Goal: Check status: Check status

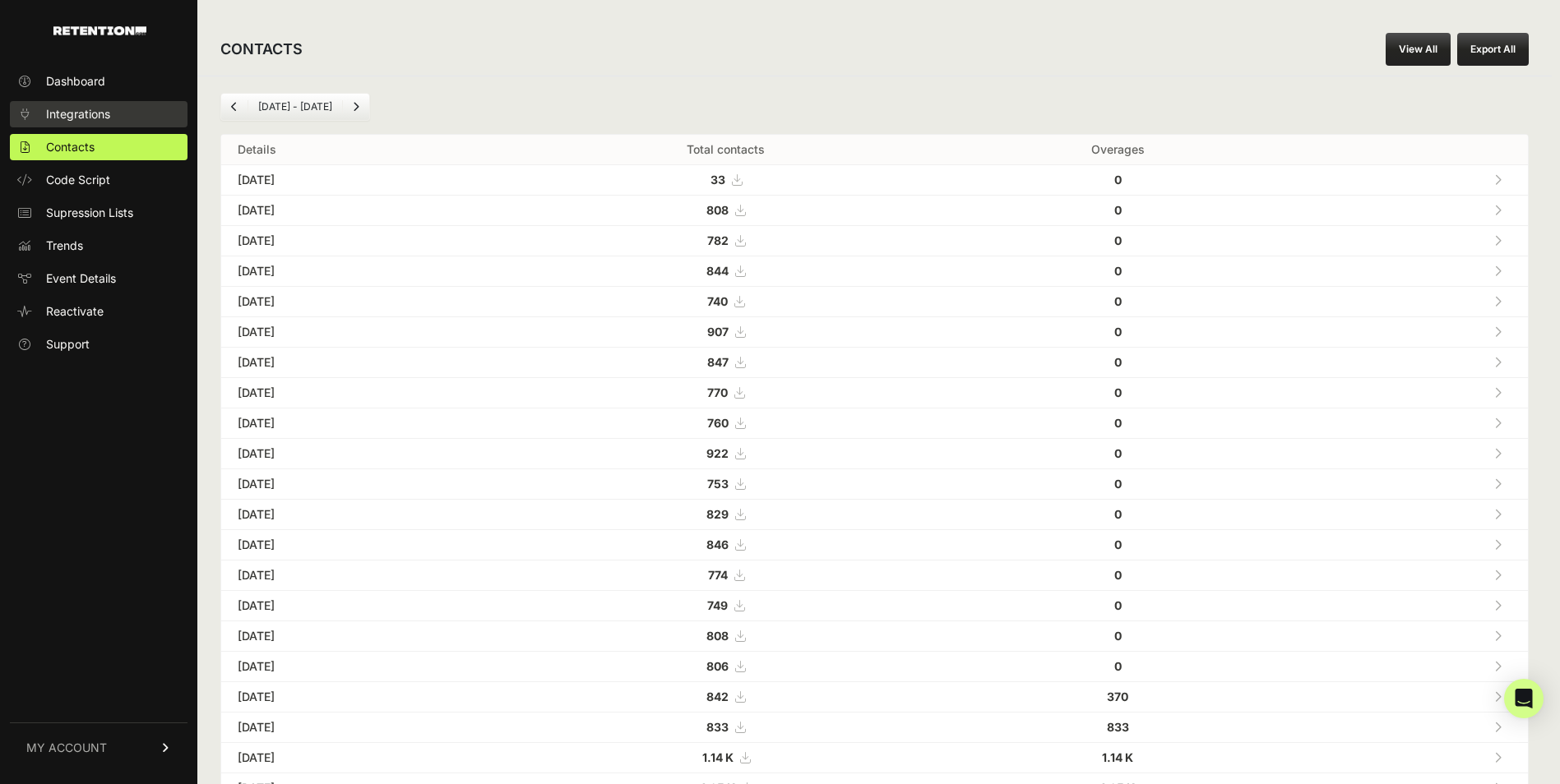
click at [90, 116] on span "Integrations" at bounding box center [78, 114] width 64 height 16
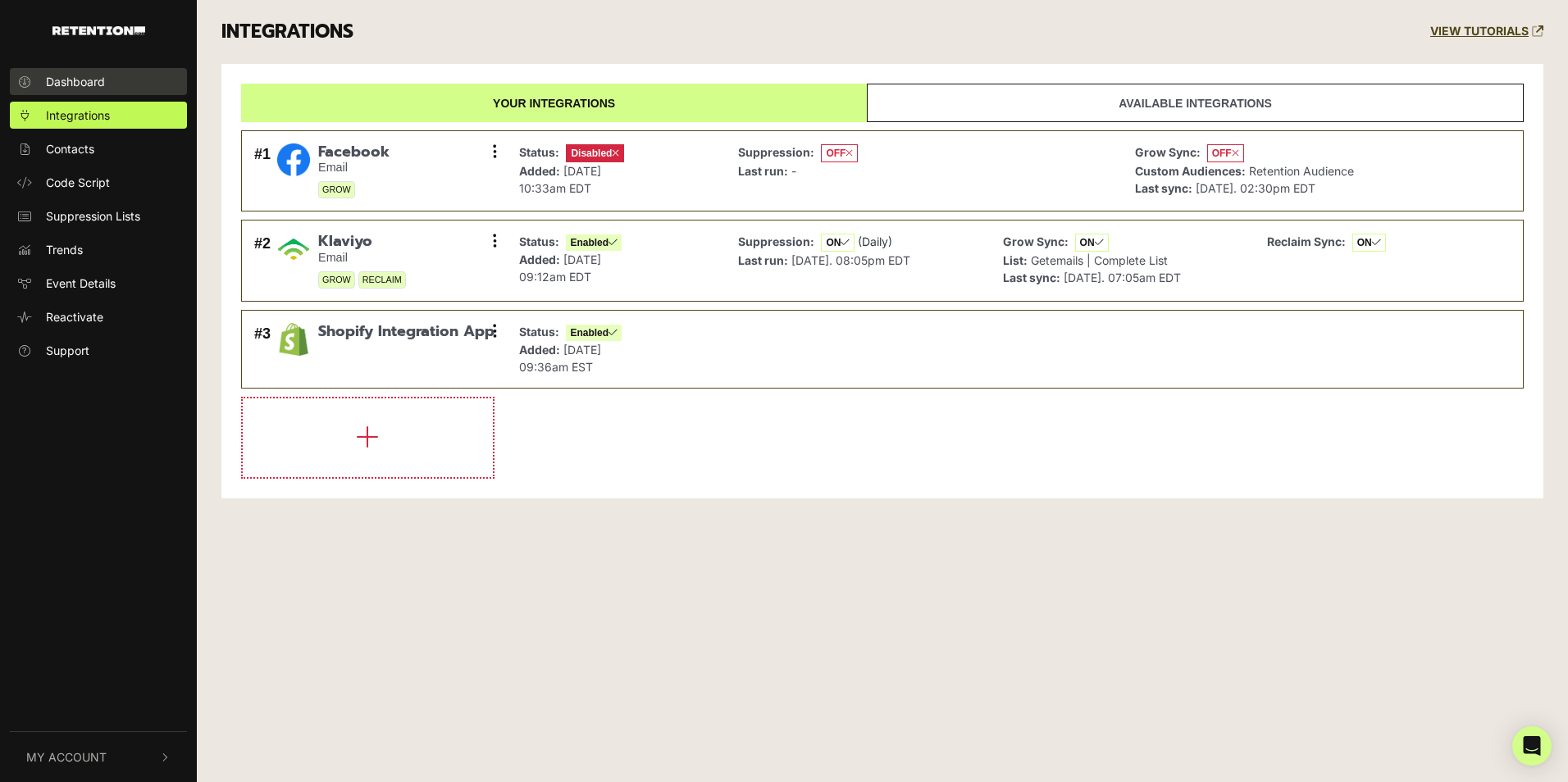
click at [107, 82] on link "Dashboard" at bounding box center [98, 81] width 177 height 27
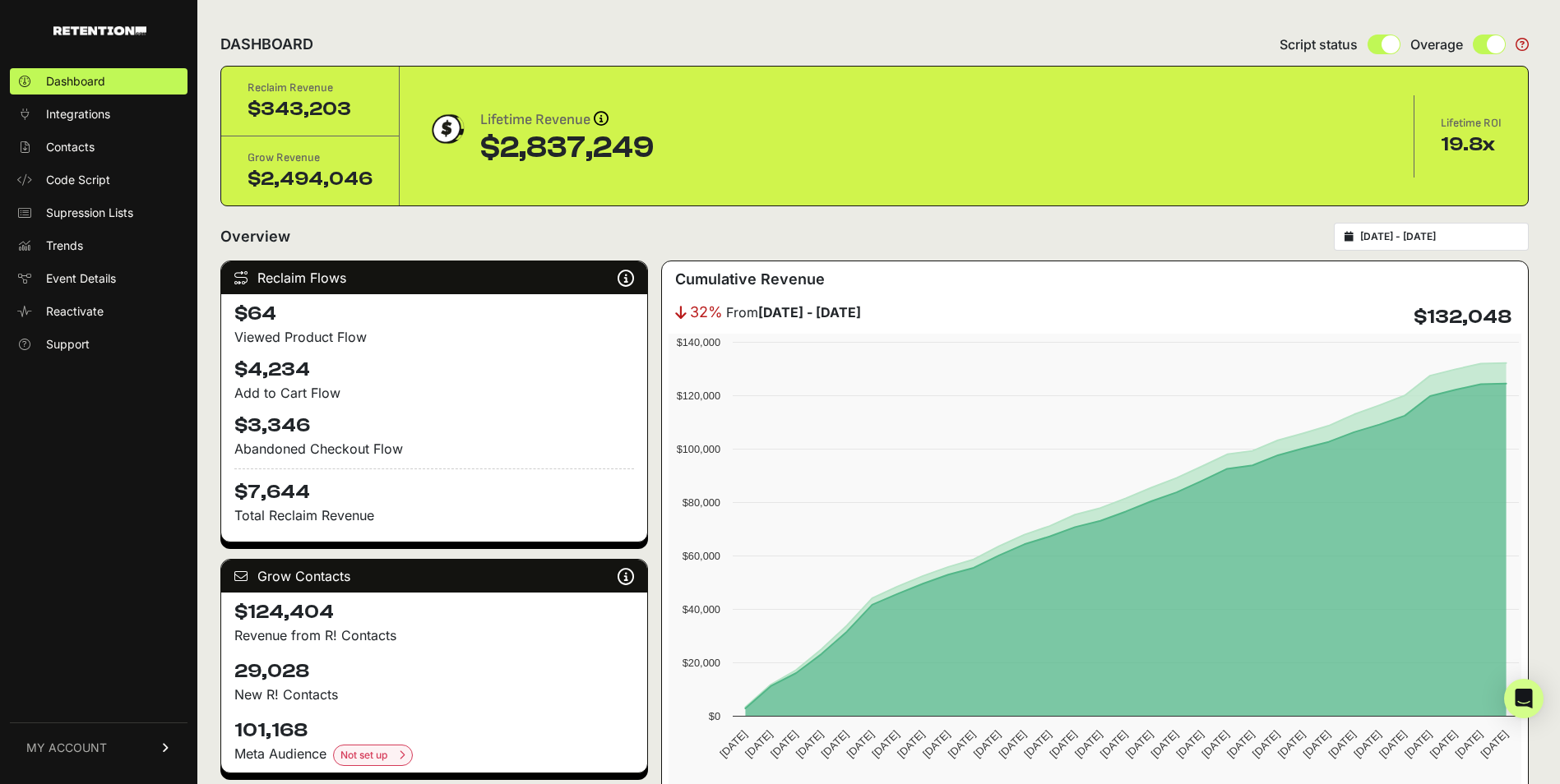
type input "[DATE]"
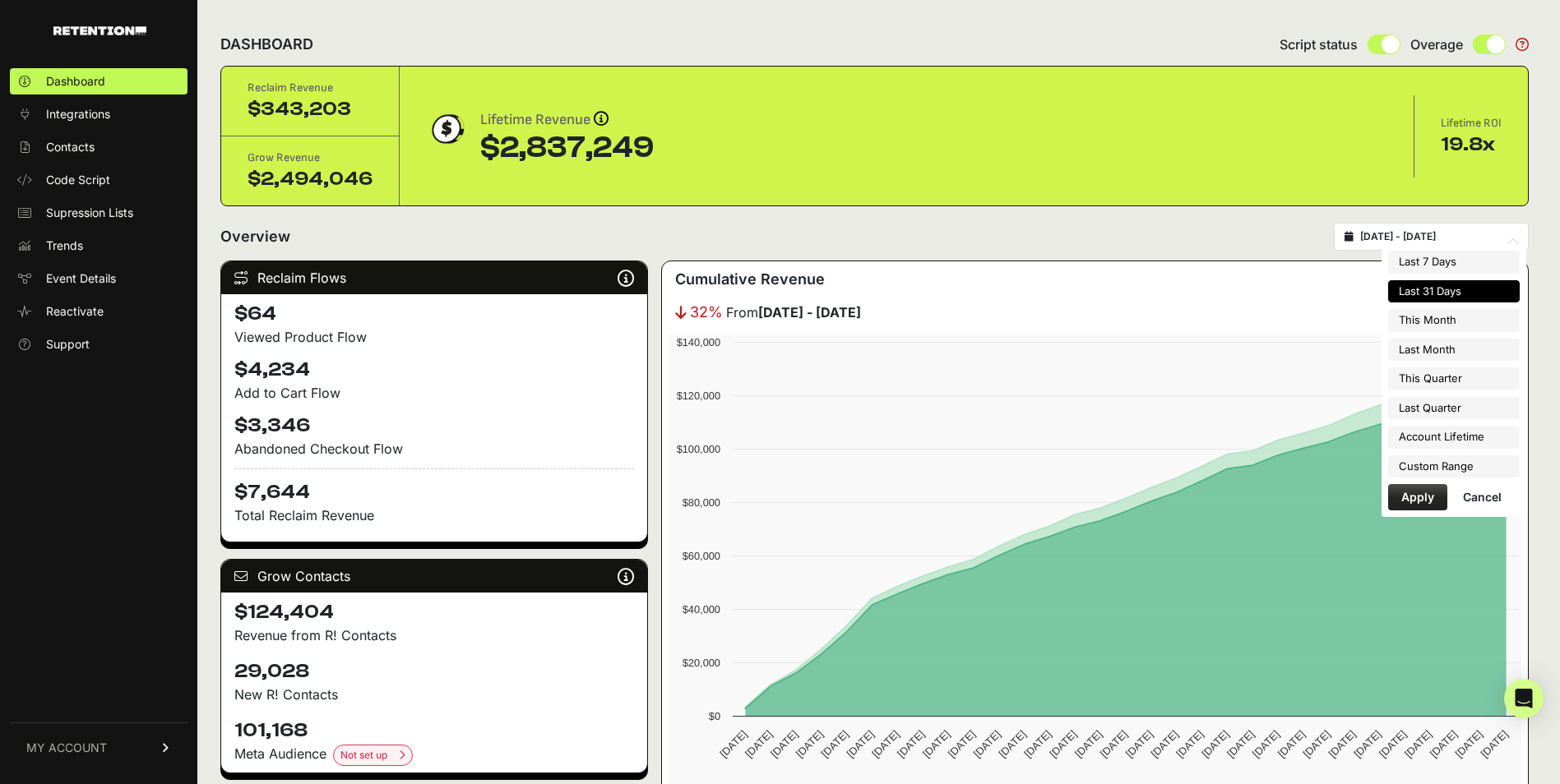
click at [1459, 234] on input "2025-08-27 - 2025-09-26" at bounding box center [1438, 237] width 158 height 13
type input "[DATE]"
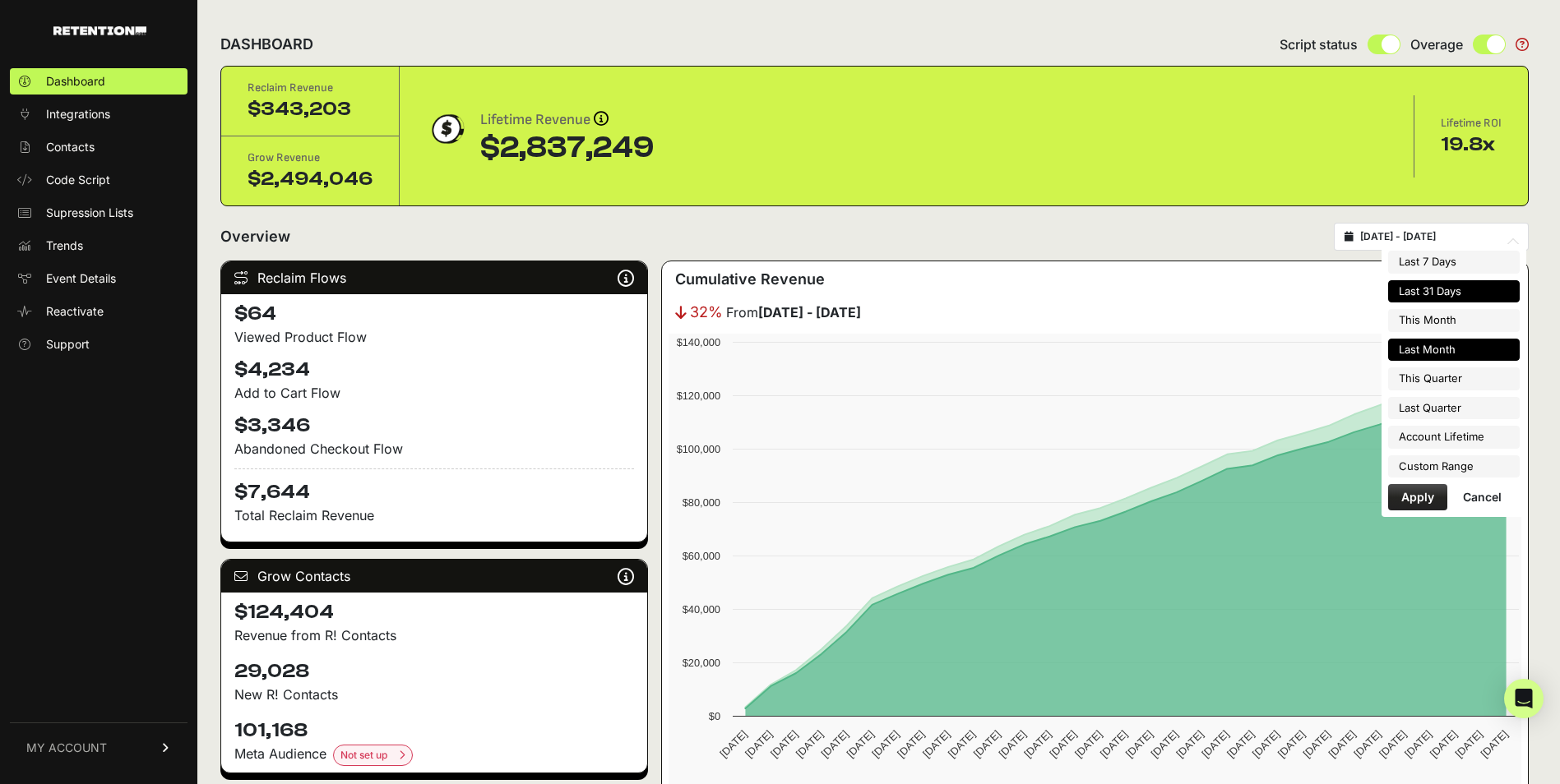
type input "[DATE]"
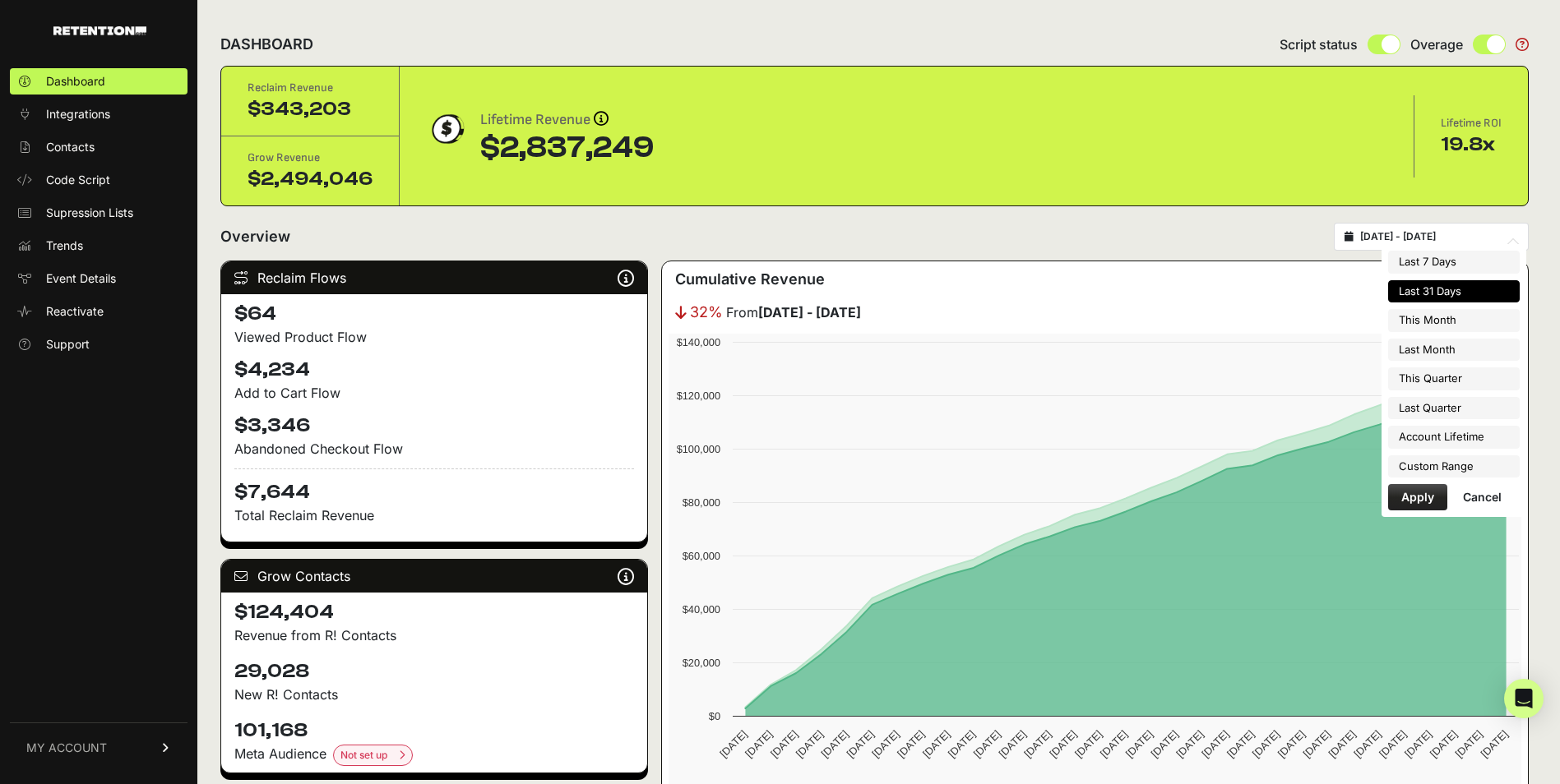
type input "[DATE]"
type input "2025-08-27"
type input "[DATE]"
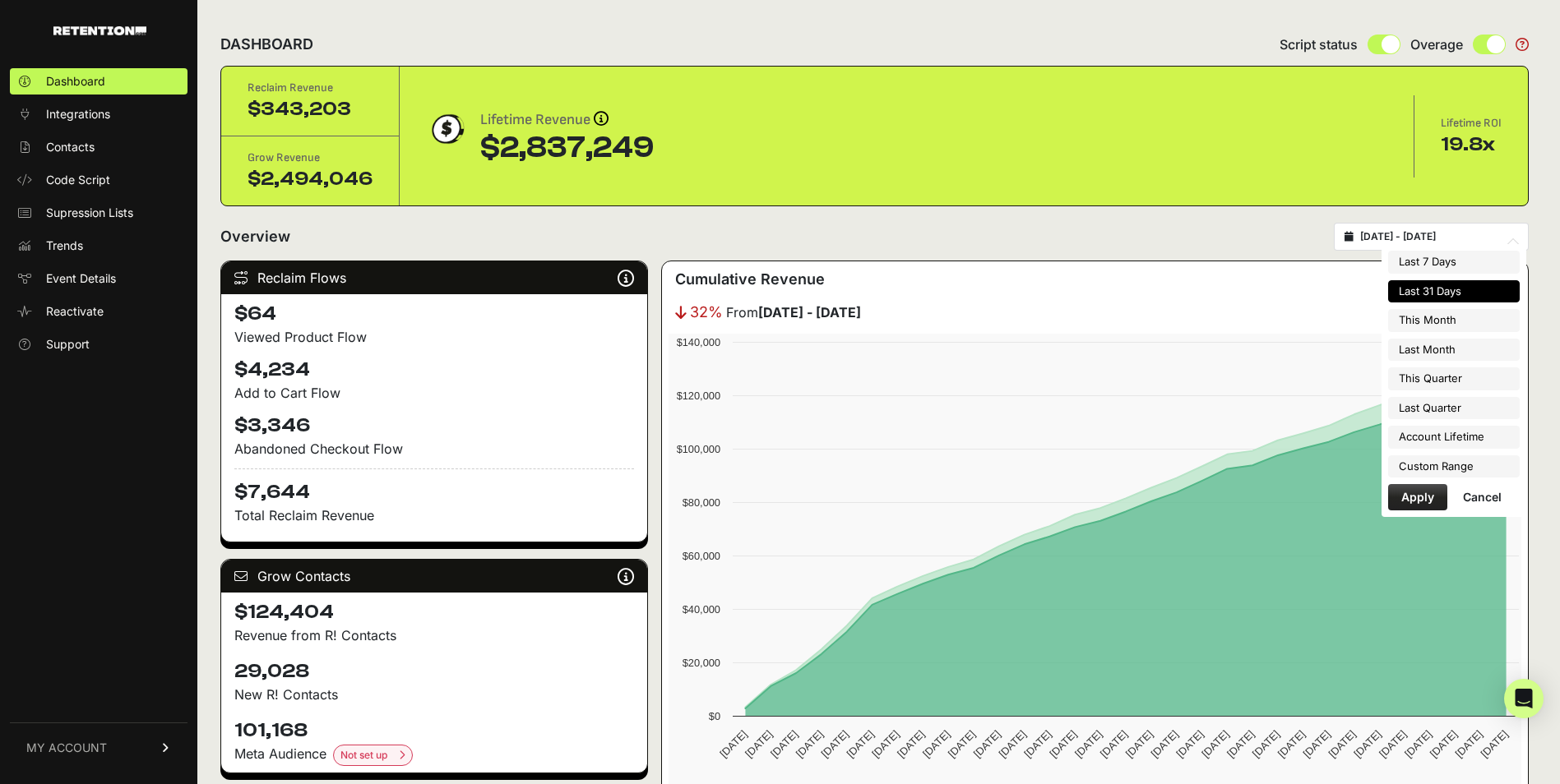
type input "2025-07-01"
type input "[DATE]"
type input "2025-04-01"
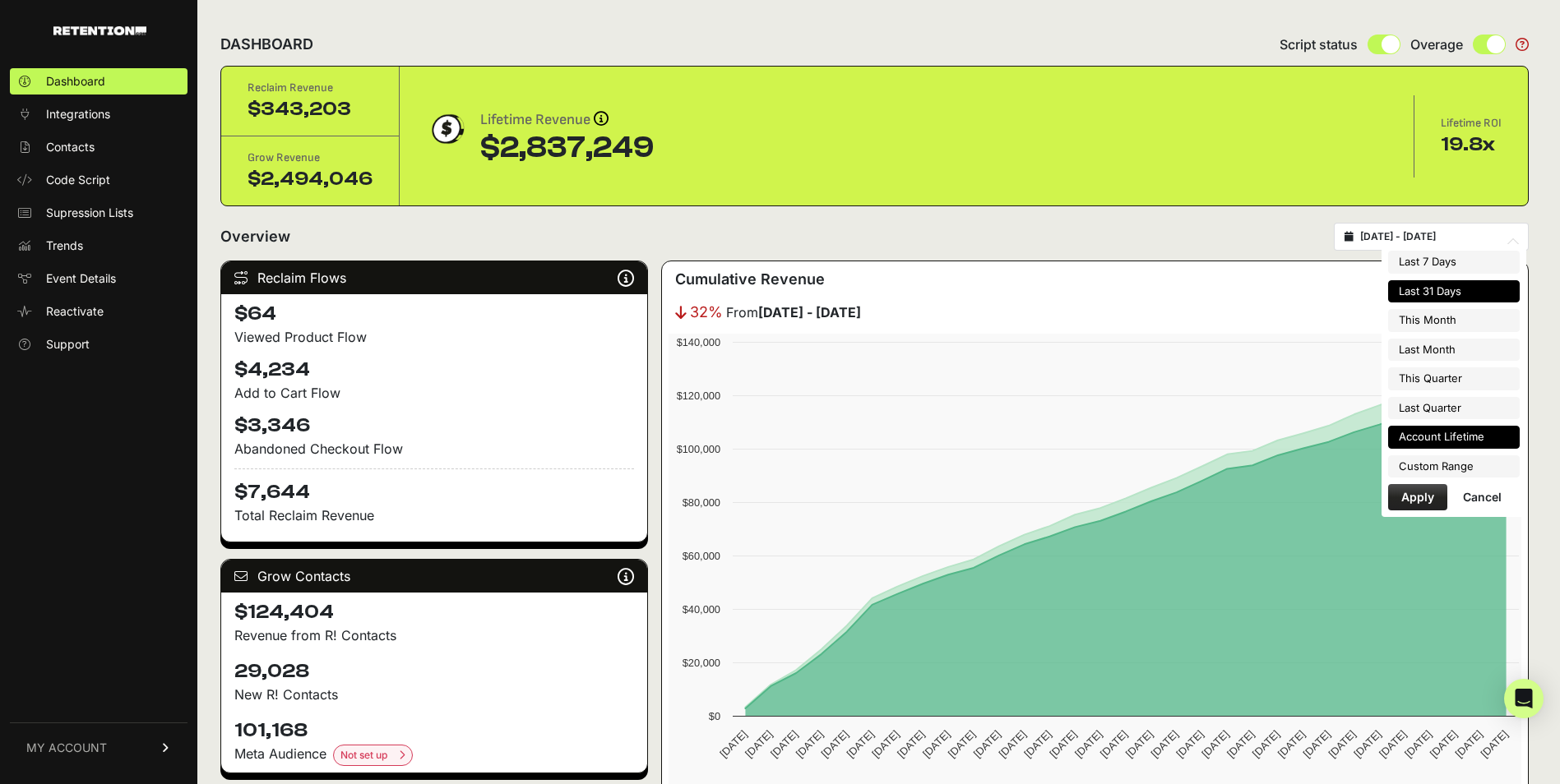
type input "2025-06-30"
type input "2022-08-17"
type input "[DATE]"
click at [1423, 465] on li "Custom Range" at bounding box center [1454, 467] width 131 height 23
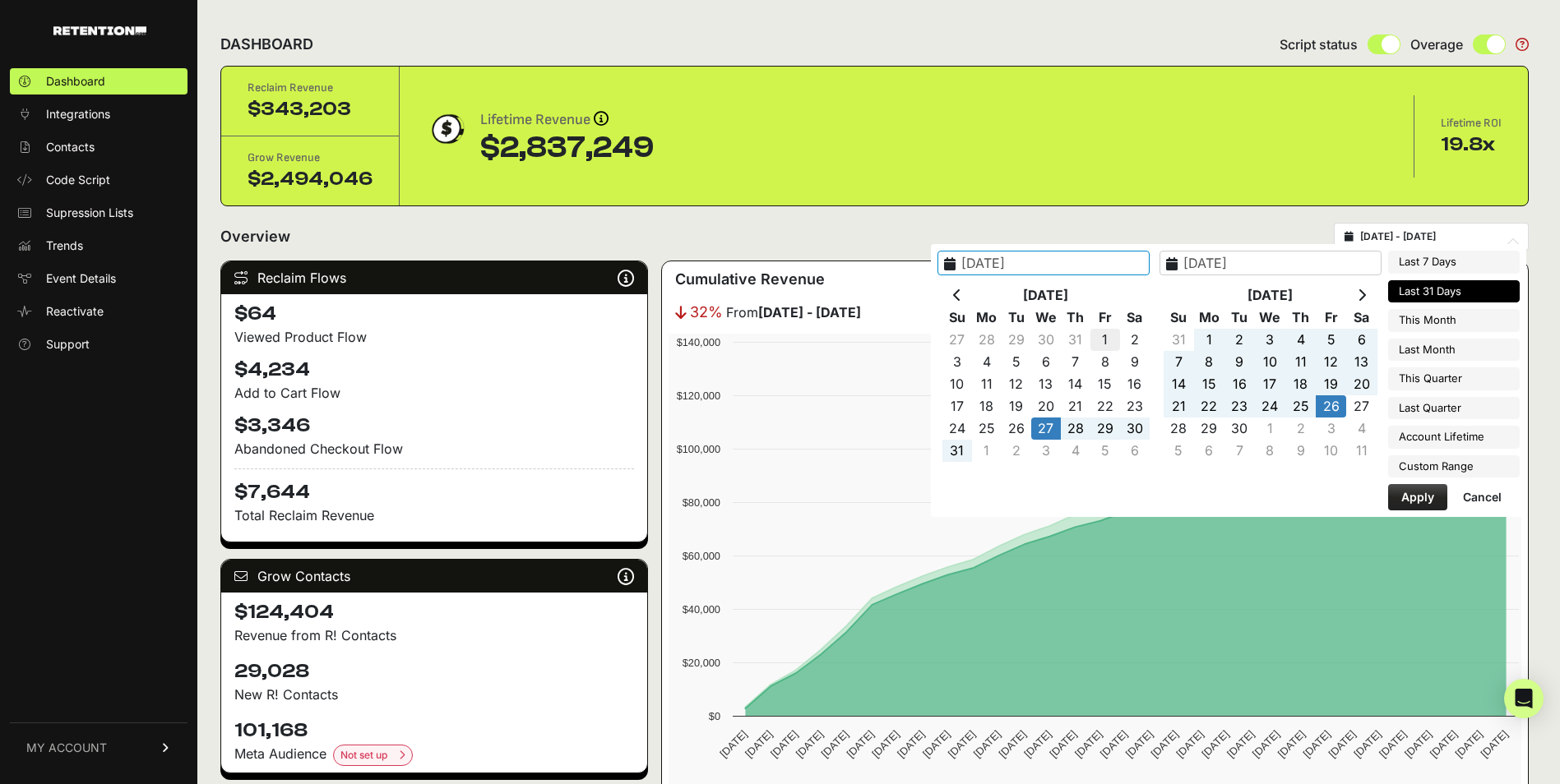
type input "[DATE]"
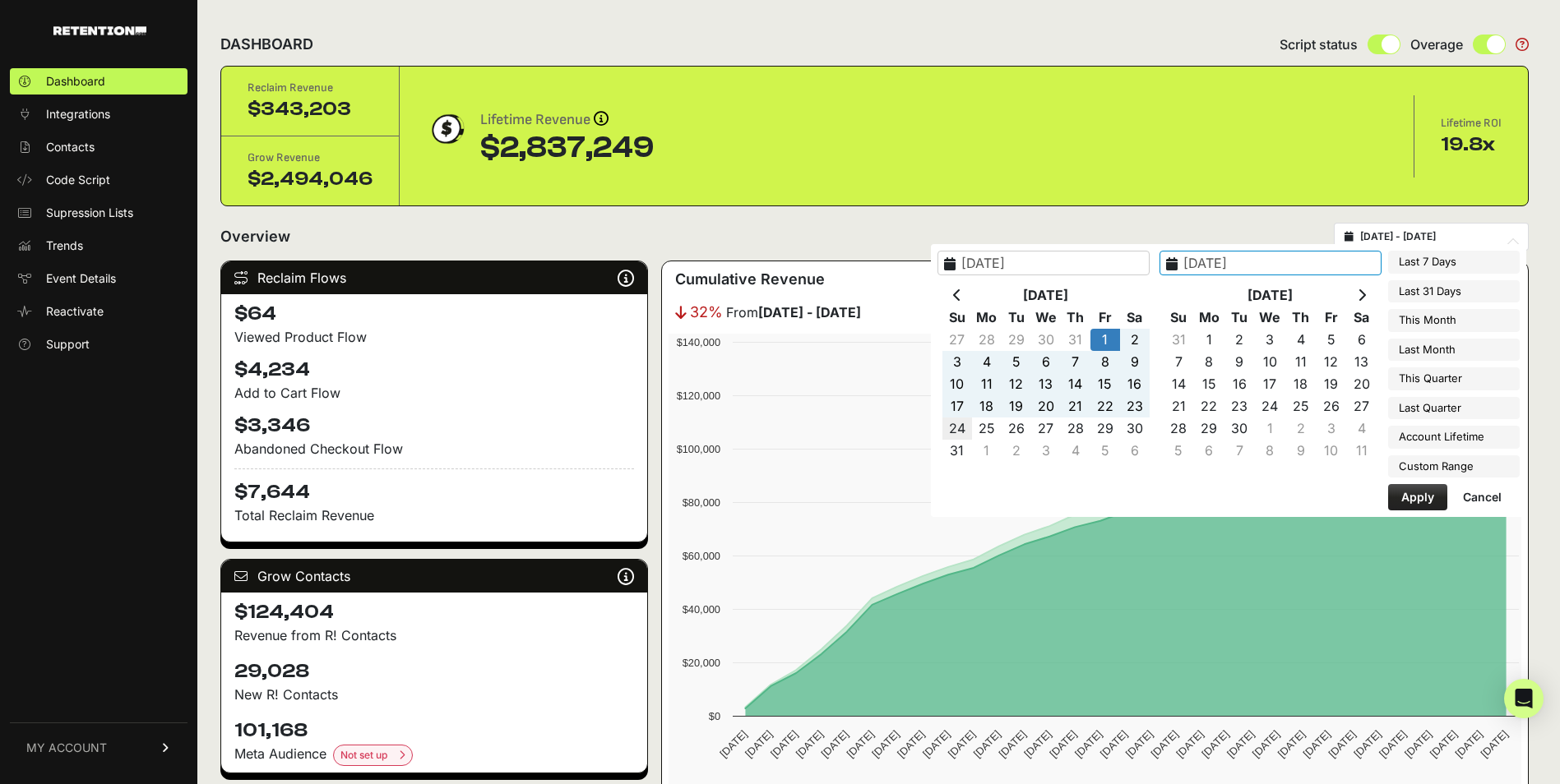
type input "[DATE]"
click at [1420, 492] on button "Apply" at bounding box center [1418, 496] width 59 height 26
type input "2025-08-01 - 2025-08-31"
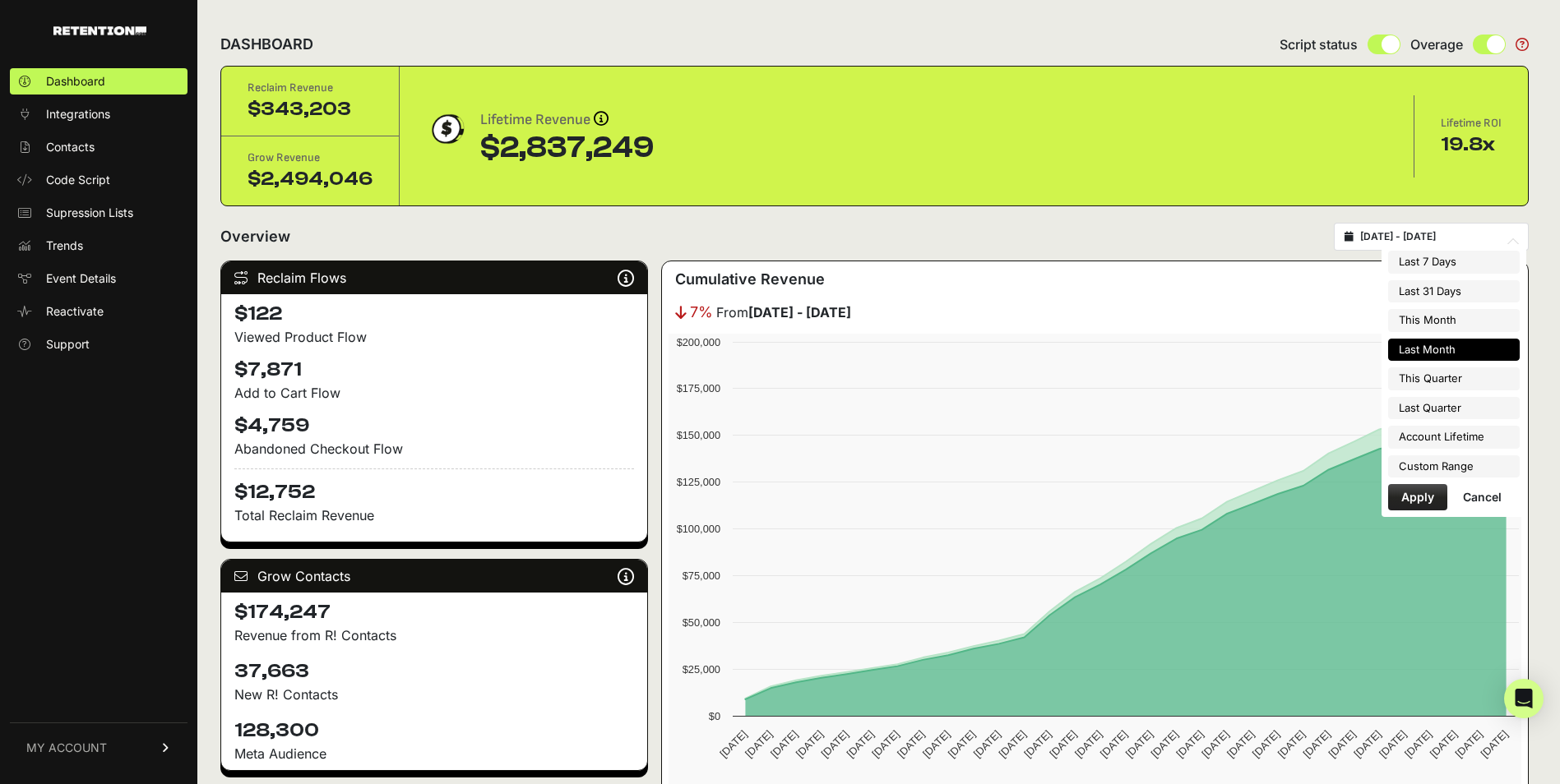
click at [1397, 242] on input "[DATE] - [DATE]" at bounding box center [1438, 237] width 158 height 13
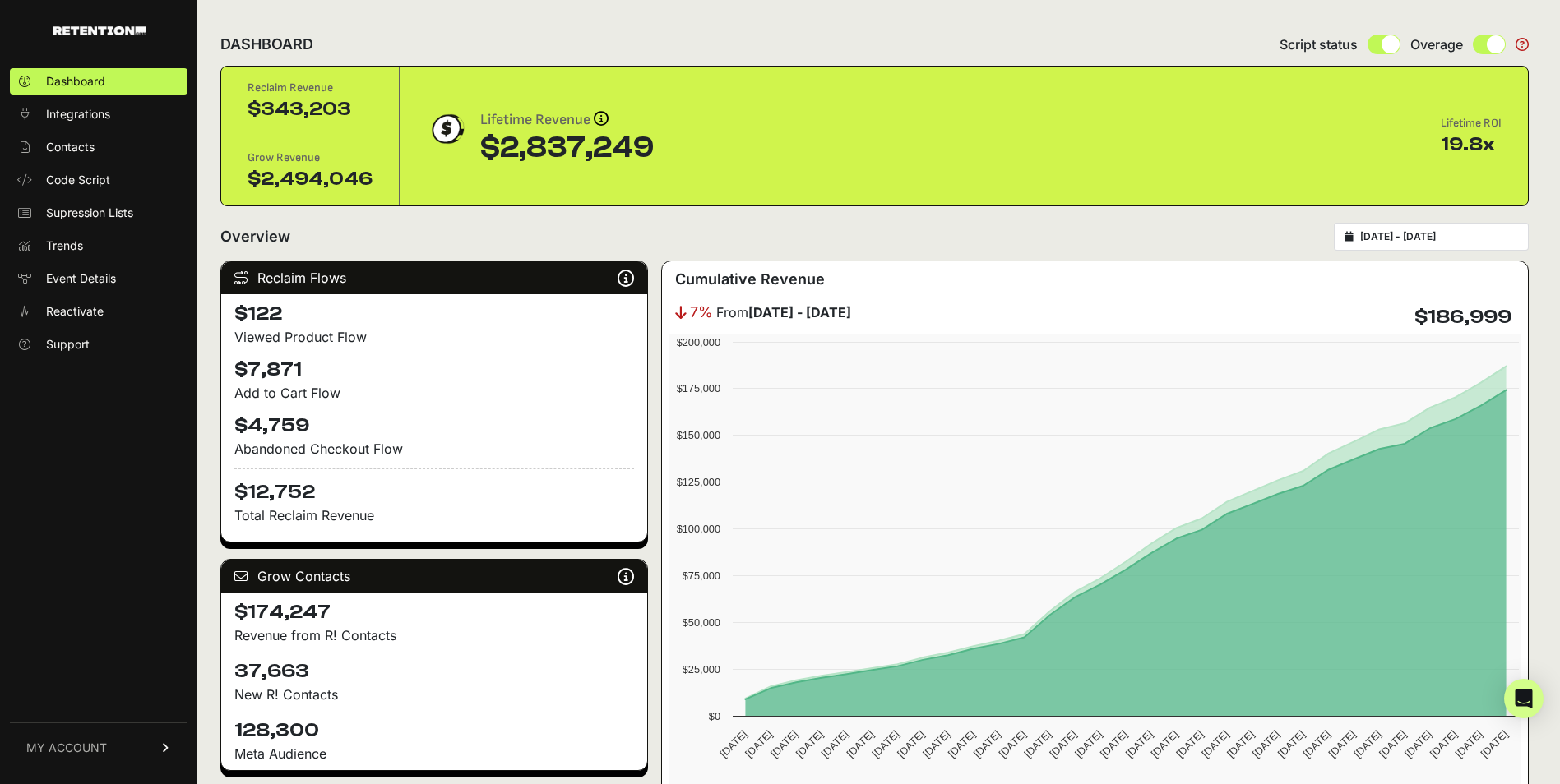
click at [1067, 222] on div "Overview [DATE] - [DATE]" at bounding box center [874, 236] width 1308 height 28
click at [1467, 226] on div "[DATE] - [DATE]" at bounding box center [1431, 236] width 195 height 28
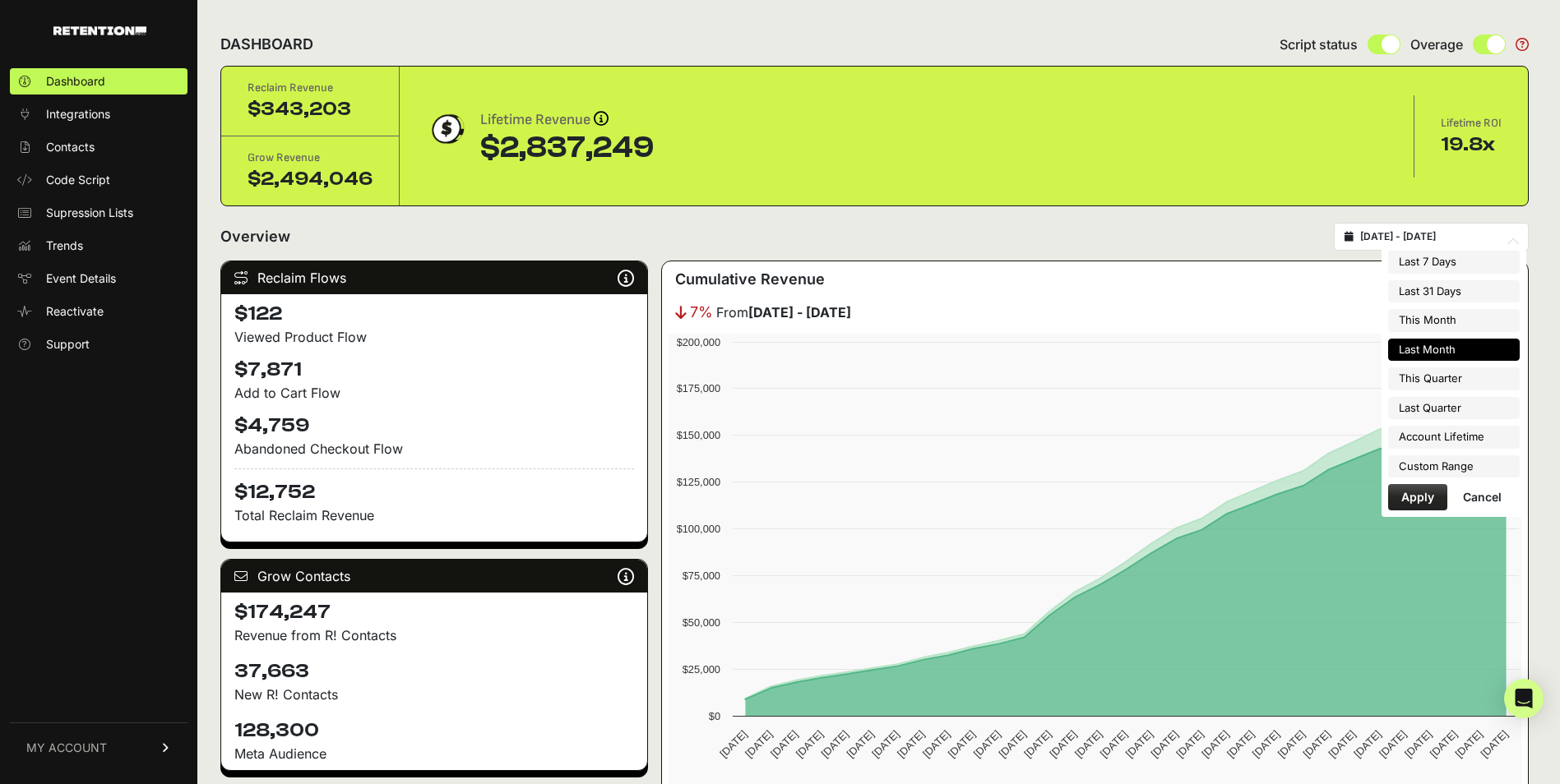
click at [1388, 238] on input "[DATE] - [DATE]" at bounding box center [1438, 237] width 158 height 13
type input "[DATE]"
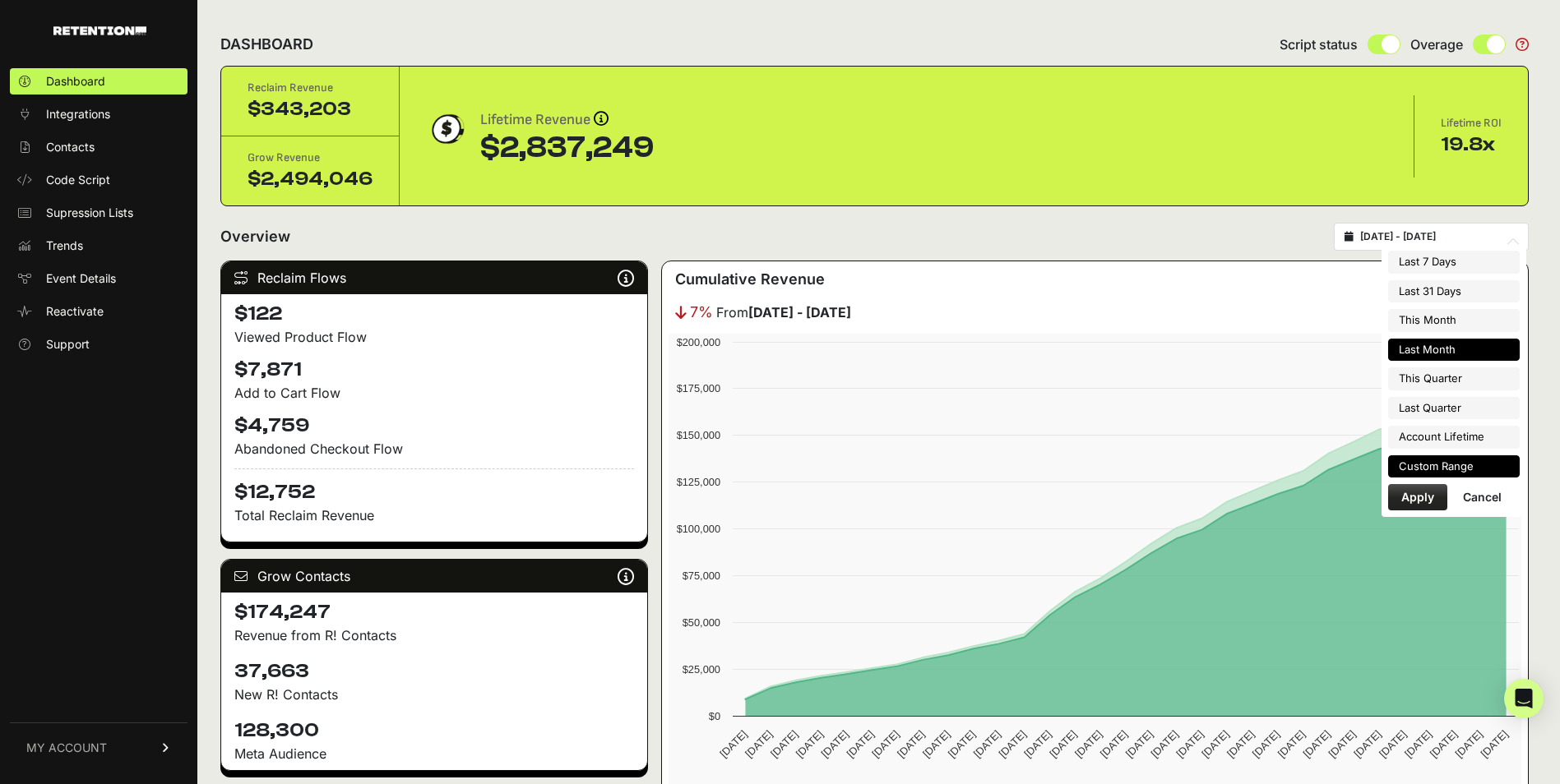
type input "[DATE]"
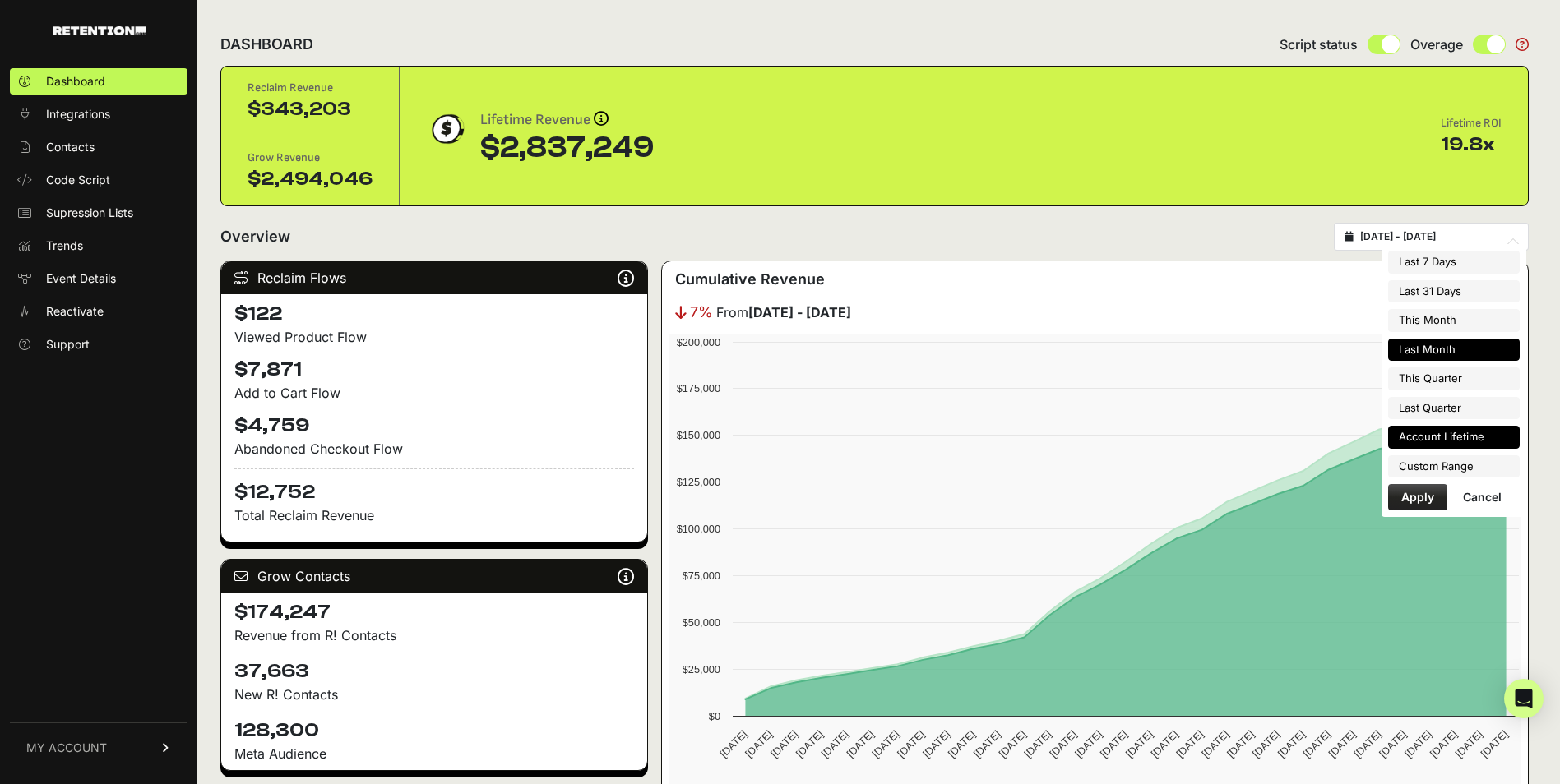
type input "[DATE]"
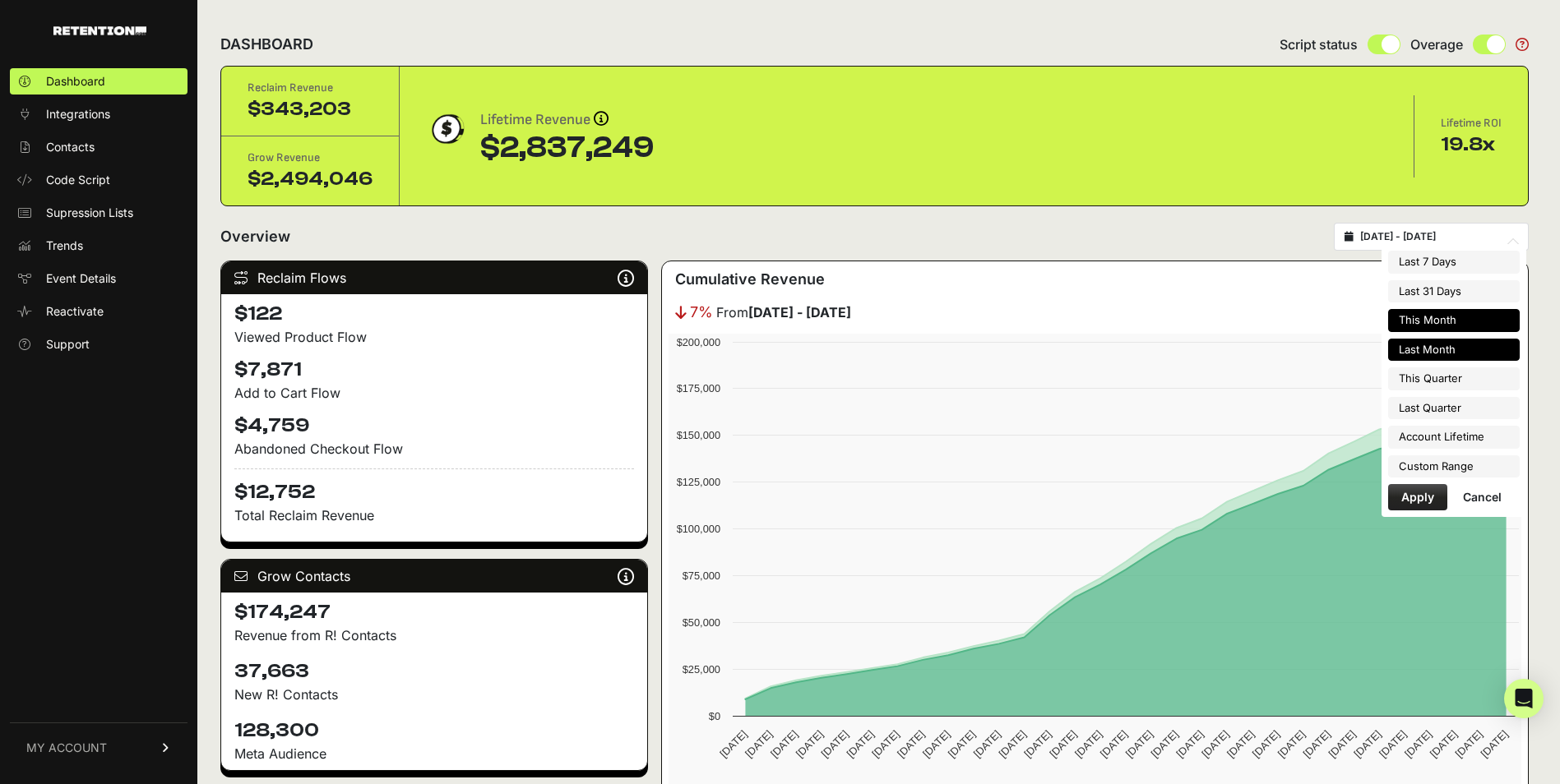
type input "[DATE]"
type input "2025-09-30"
type input "[DATE]"
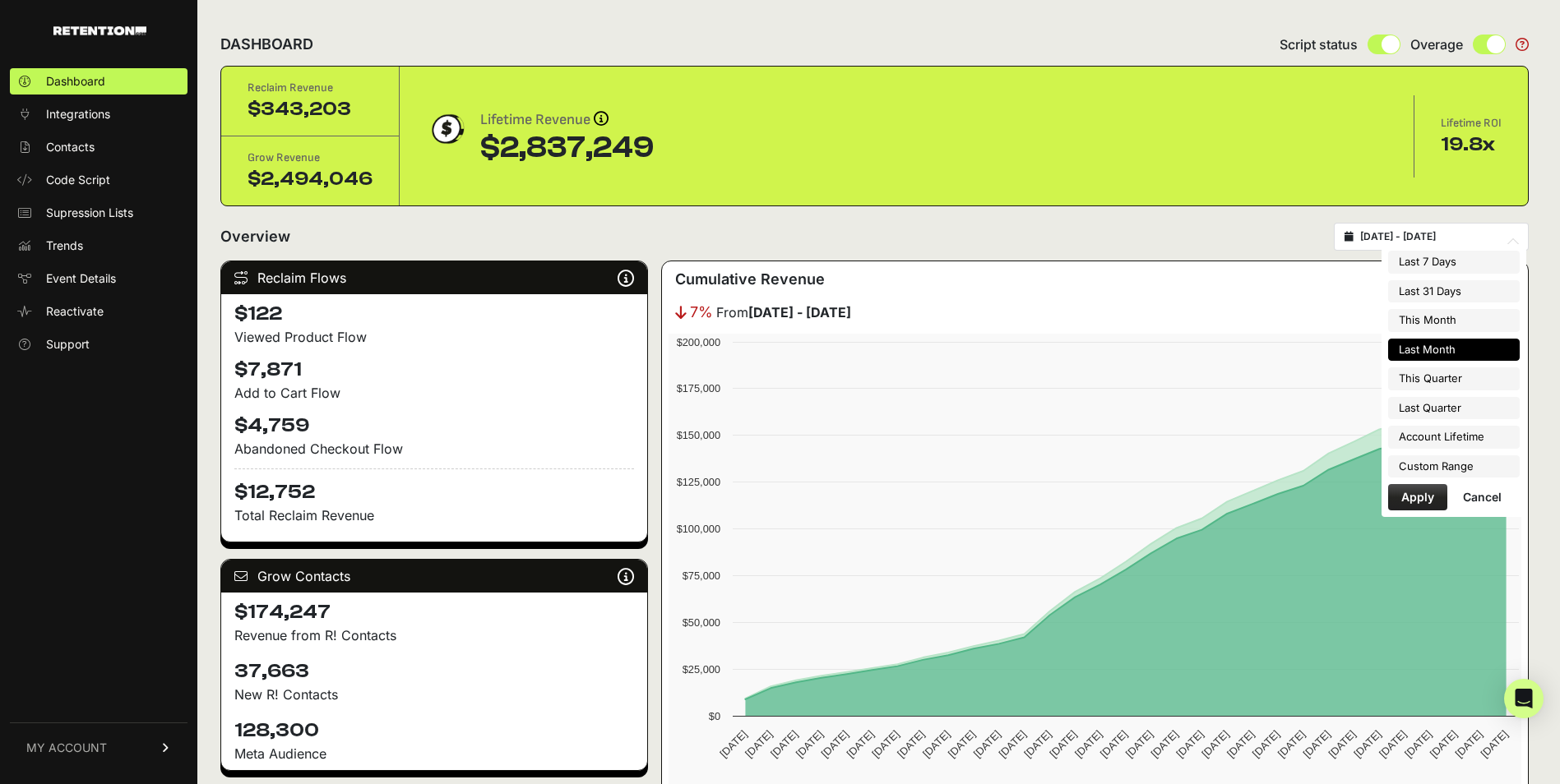
type input "[DATE]"
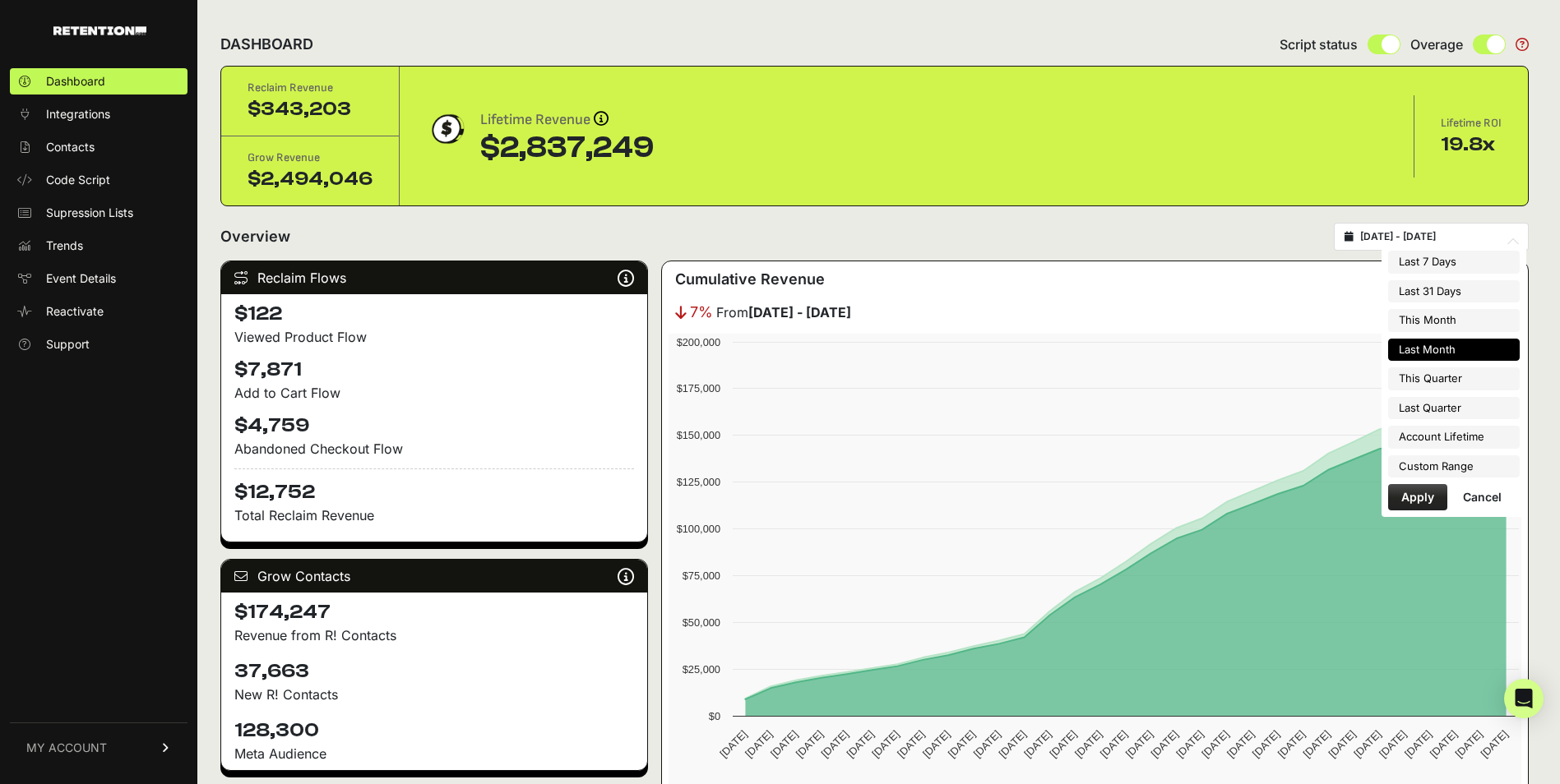
click at [1417, 232] on input "[DATE] - [DATE]" at bounding box center [1438, 237] width 158 height 13
type input "[DATE]"
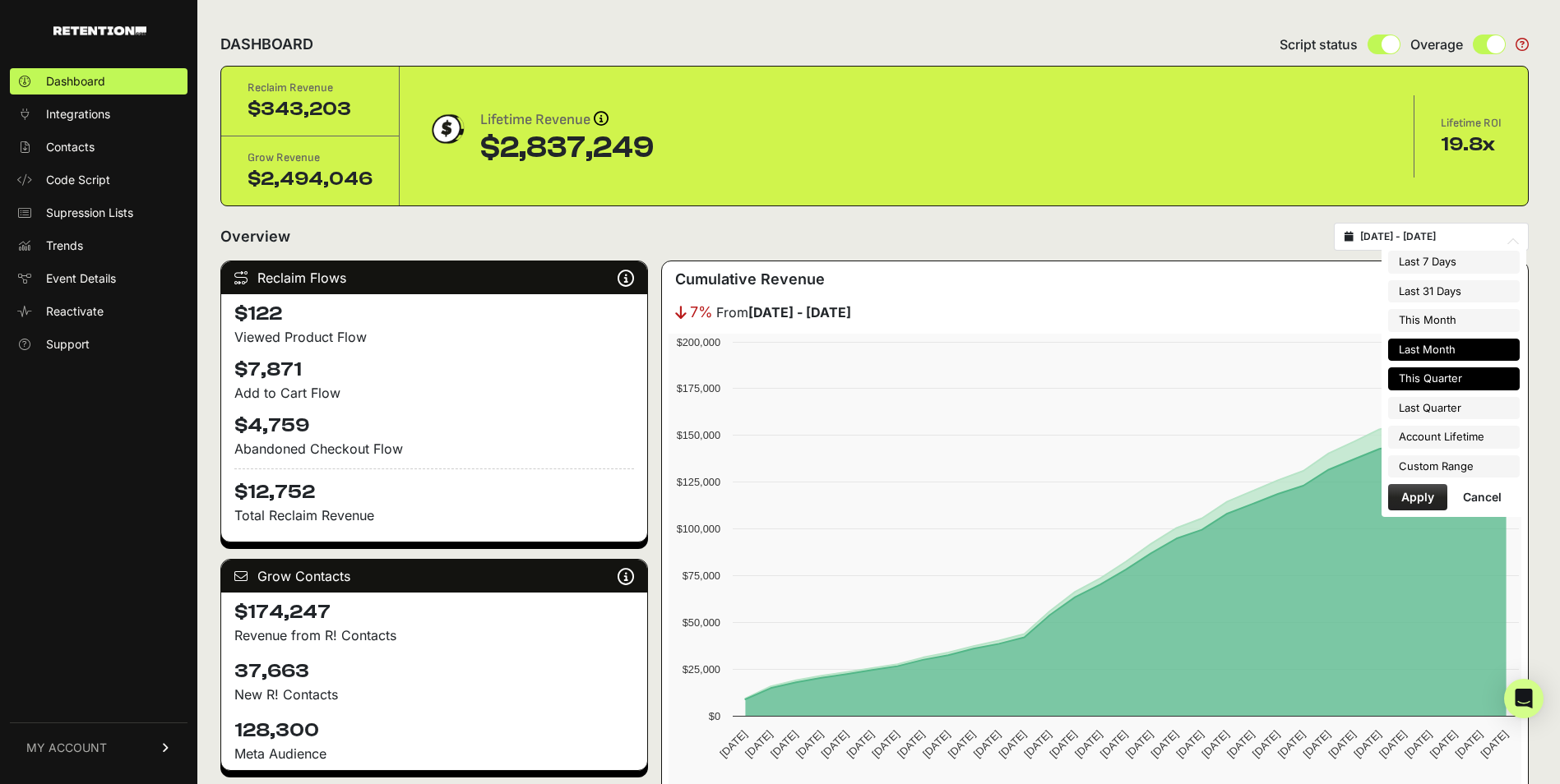
type input "[DATE]"
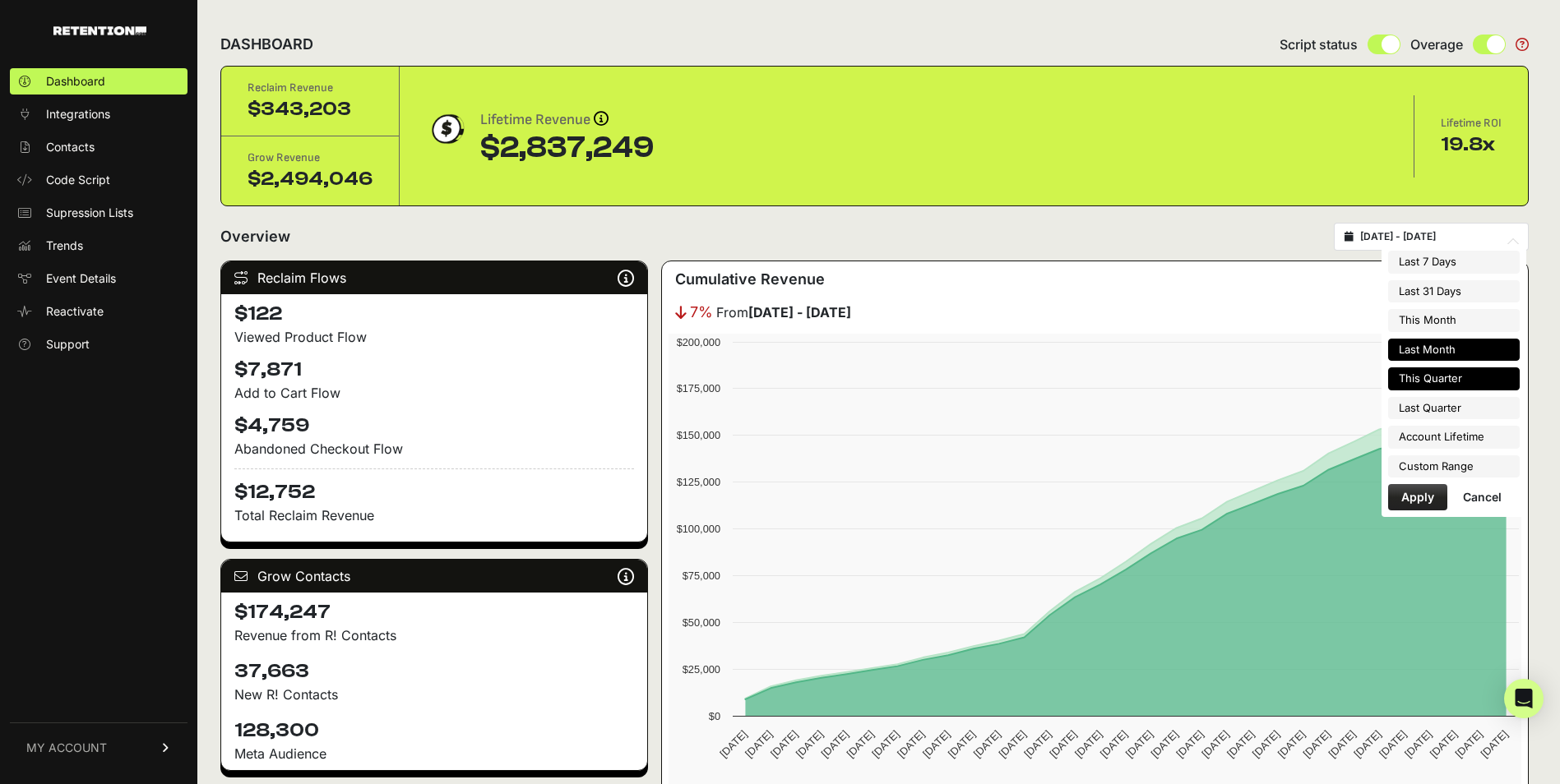
type input "[DATE]"
type input "2022-08-17"
type input "[DATE]"
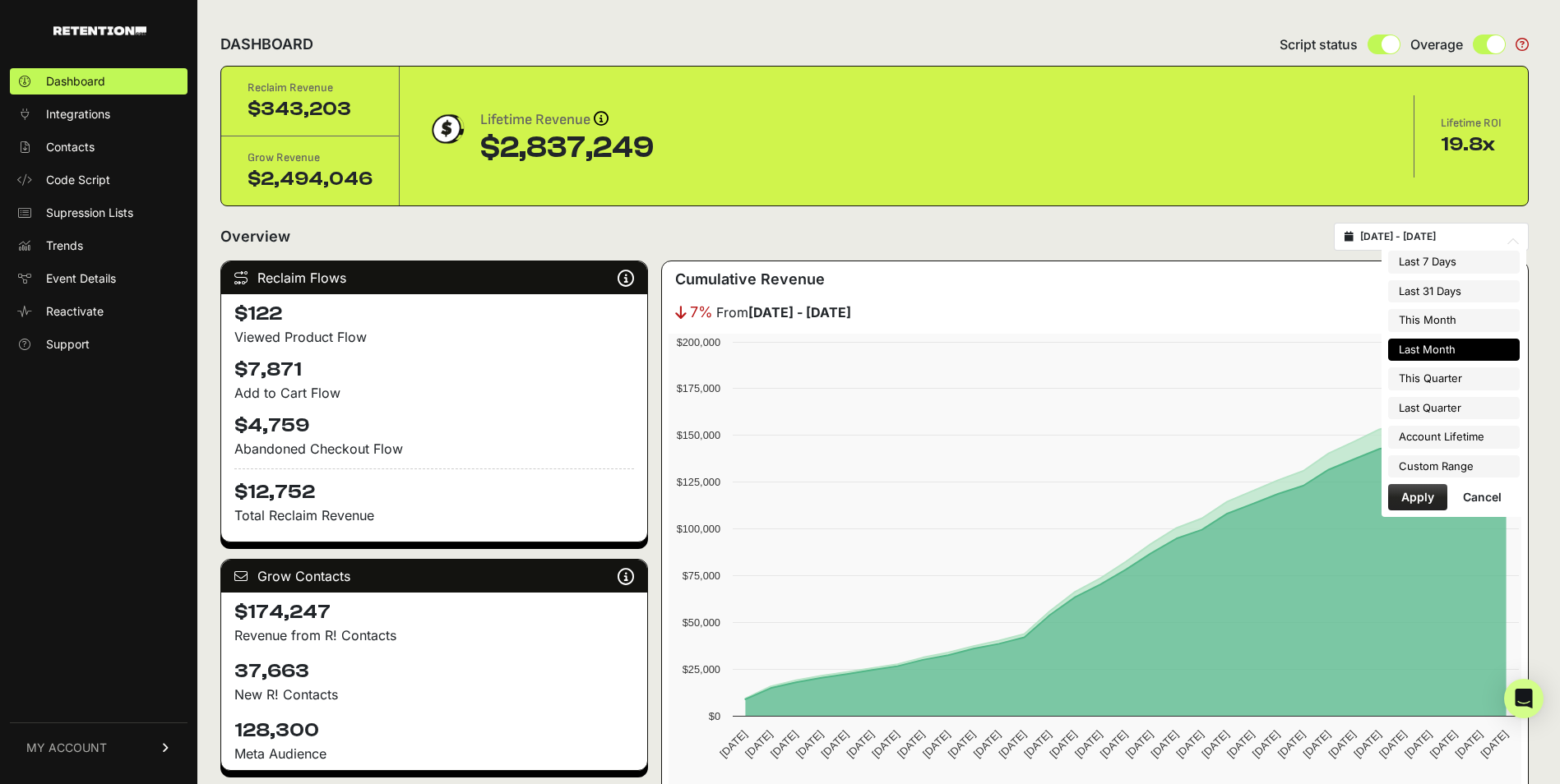
type input "[DATE]"
click at [1434, 467] on li "Custom Range" at bounding box center [1454, 467] width 131 height 23
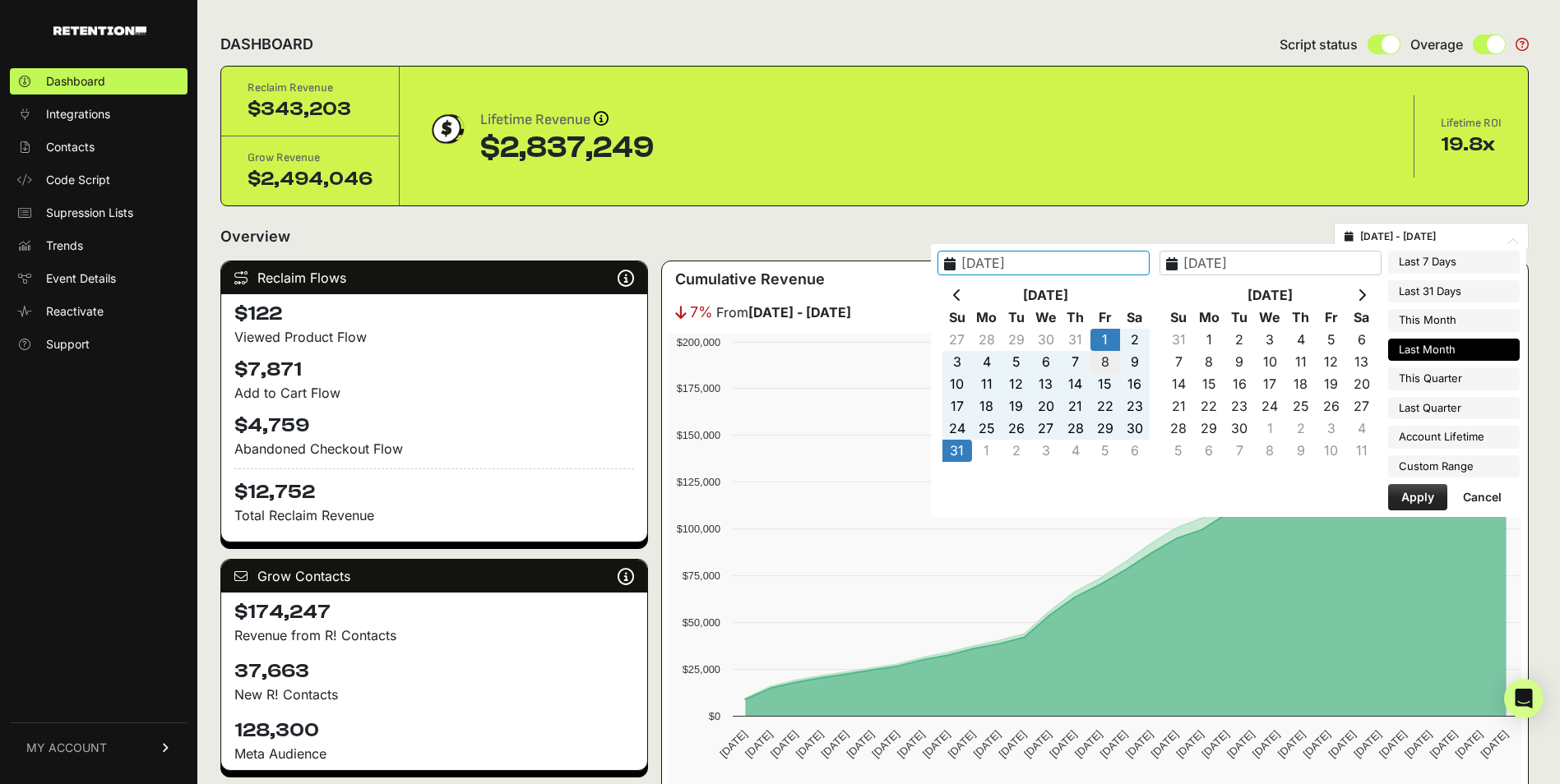
type input "[DATE]"
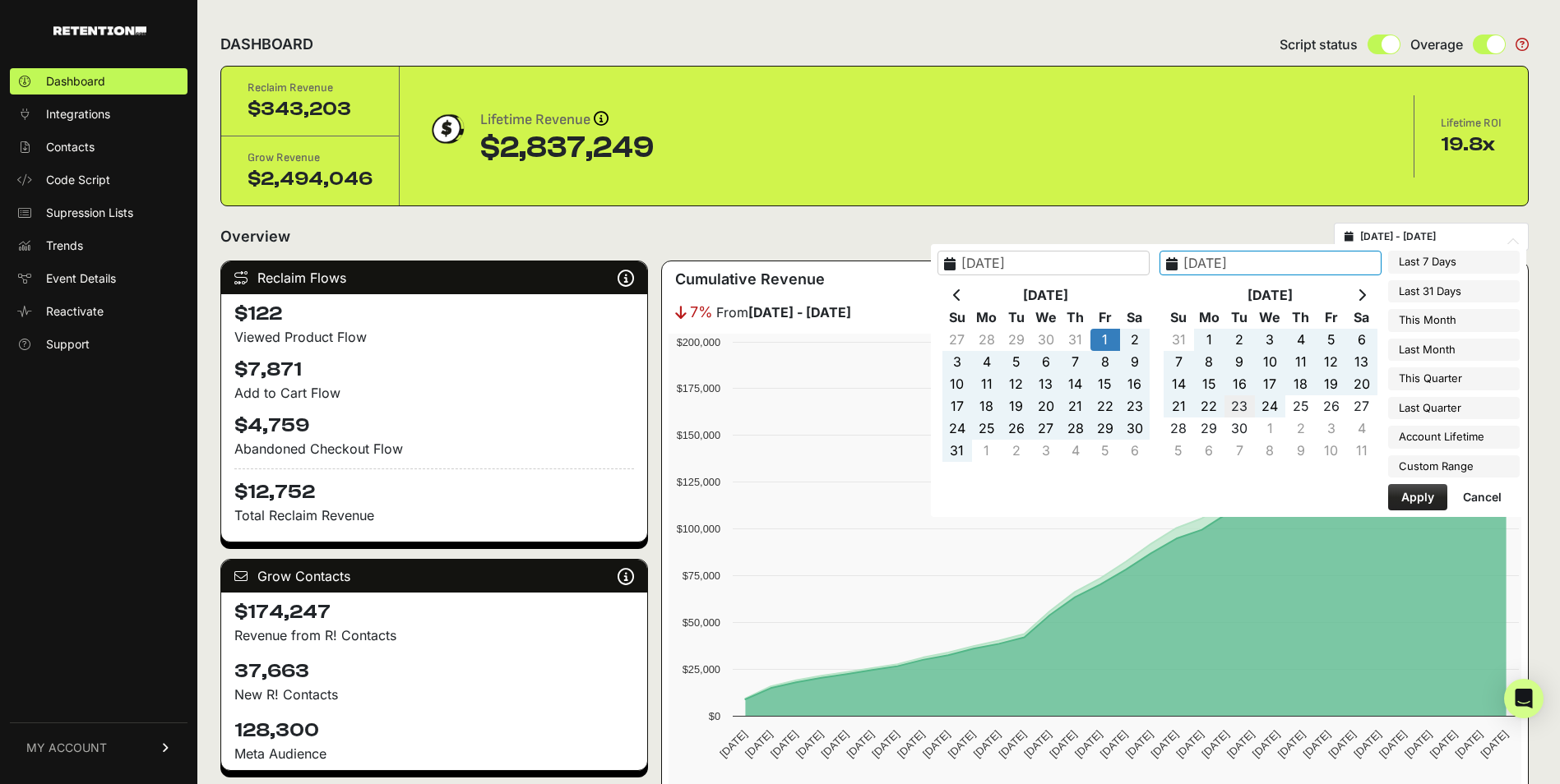
type input "2025-09-23"
type input "[DATE]"
click at [1414, 489] on button "Apply" at bounding box center [1418, 496] width 59 height 26
type input "2025-08-01 - 2025-09-23"
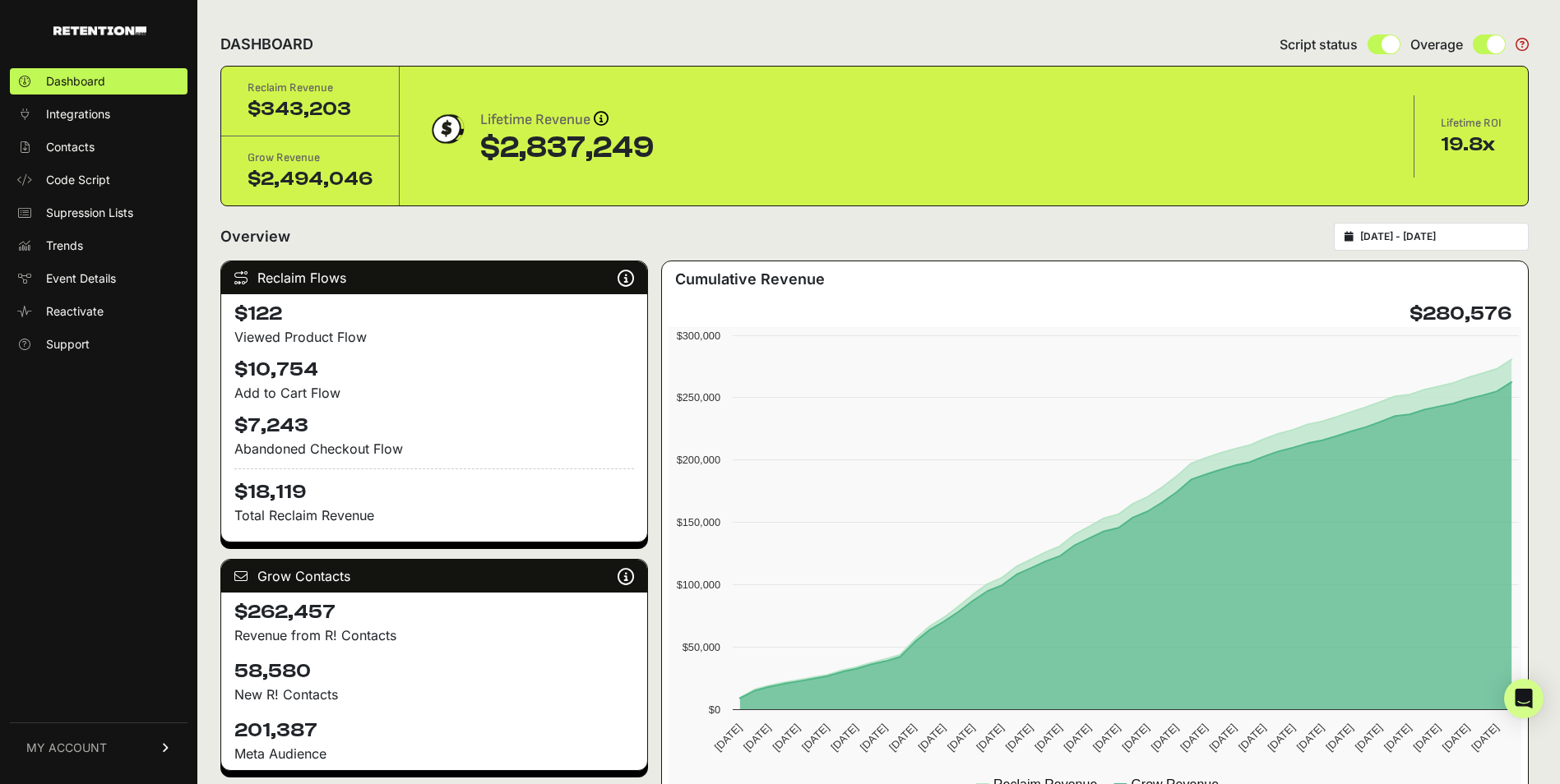
type input "[DATE]"
type input "2025-09-23"
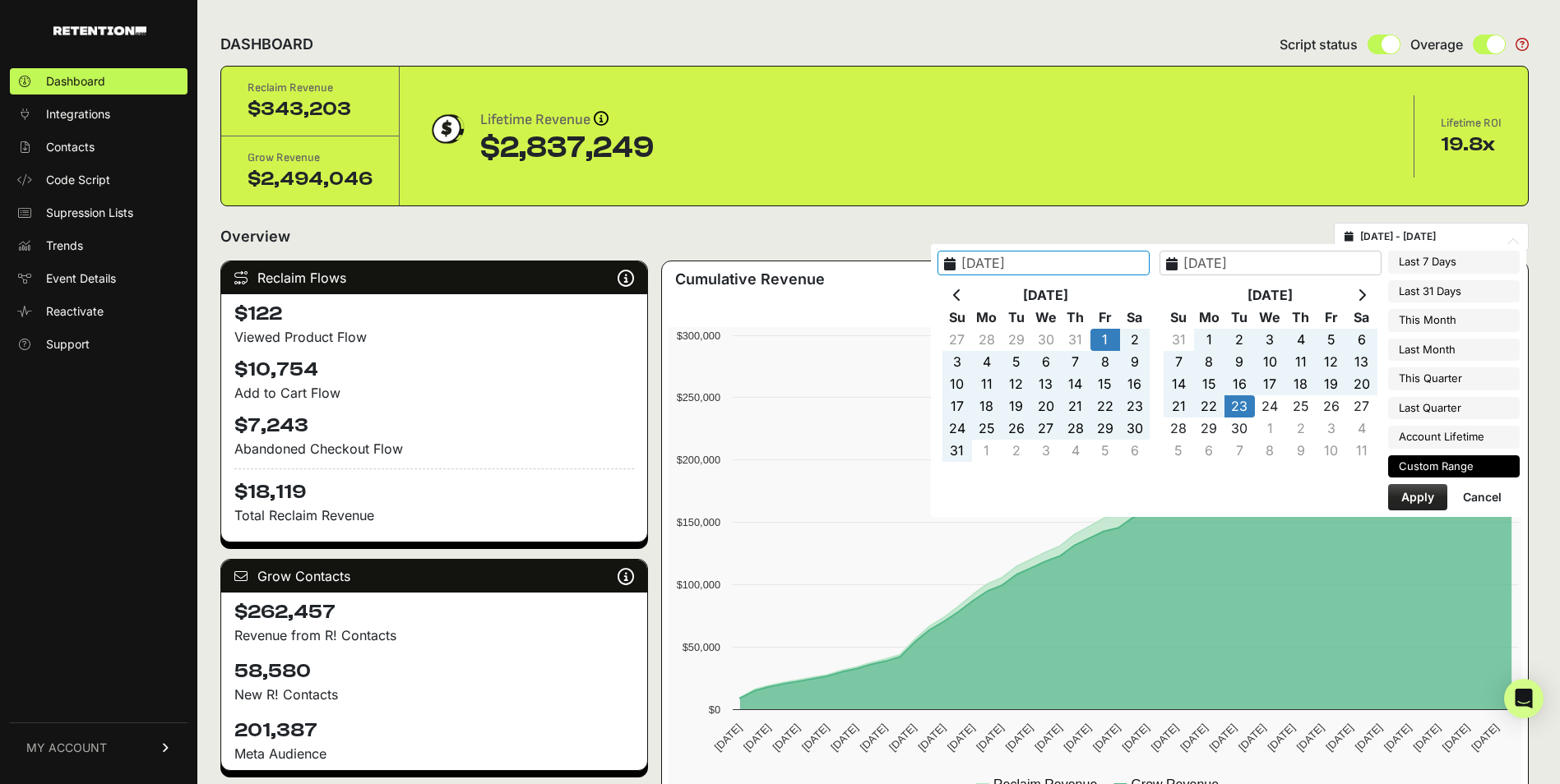
click at [1405, 238] on input "2025-08-01 - 2025-09-23" at bounding box center [1438, 237] width 158 height 13
type input "[DATE]"
type input "2025-09-23"
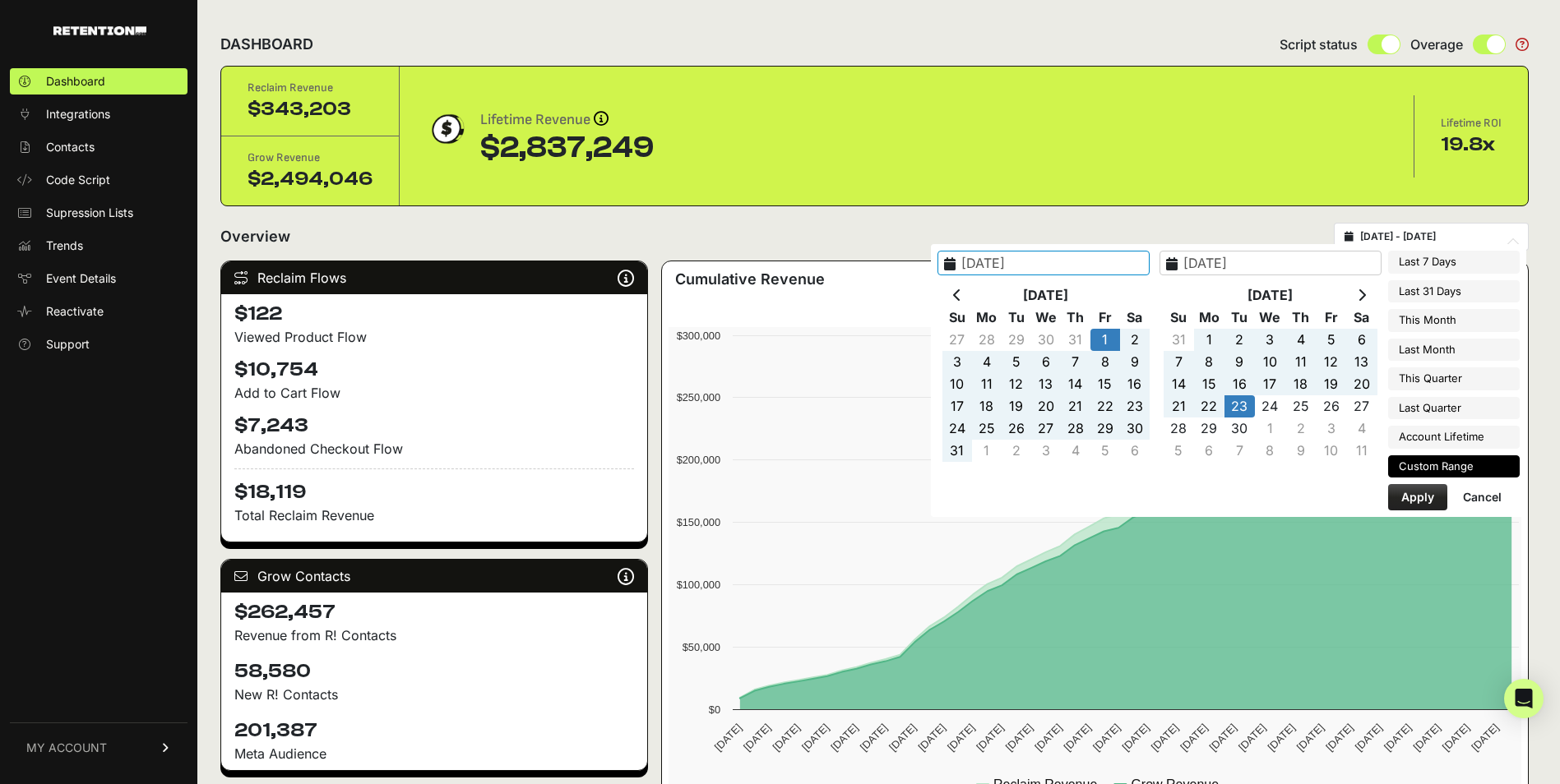
type input "[DATE]"
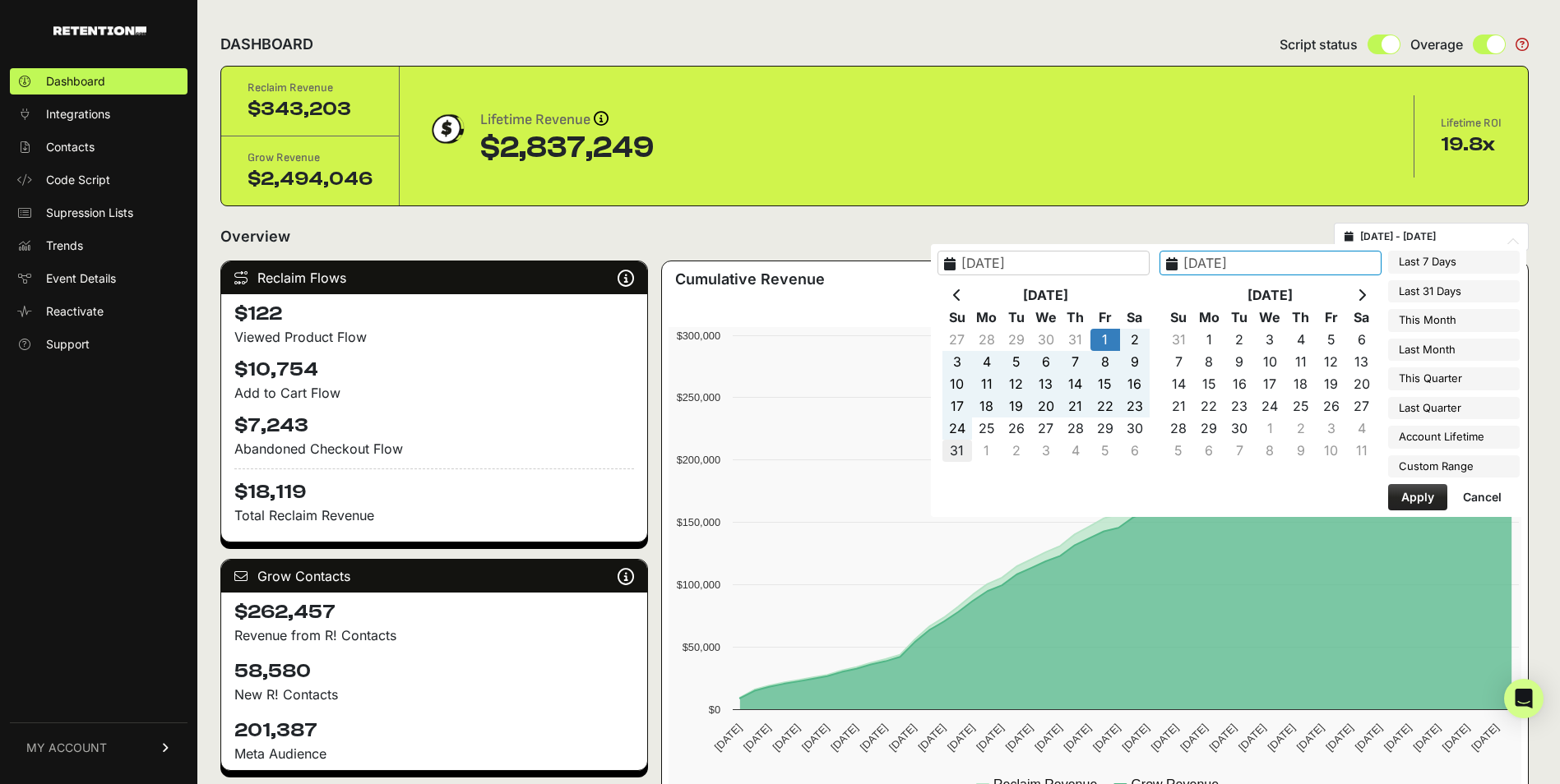
type input "[DATE]"
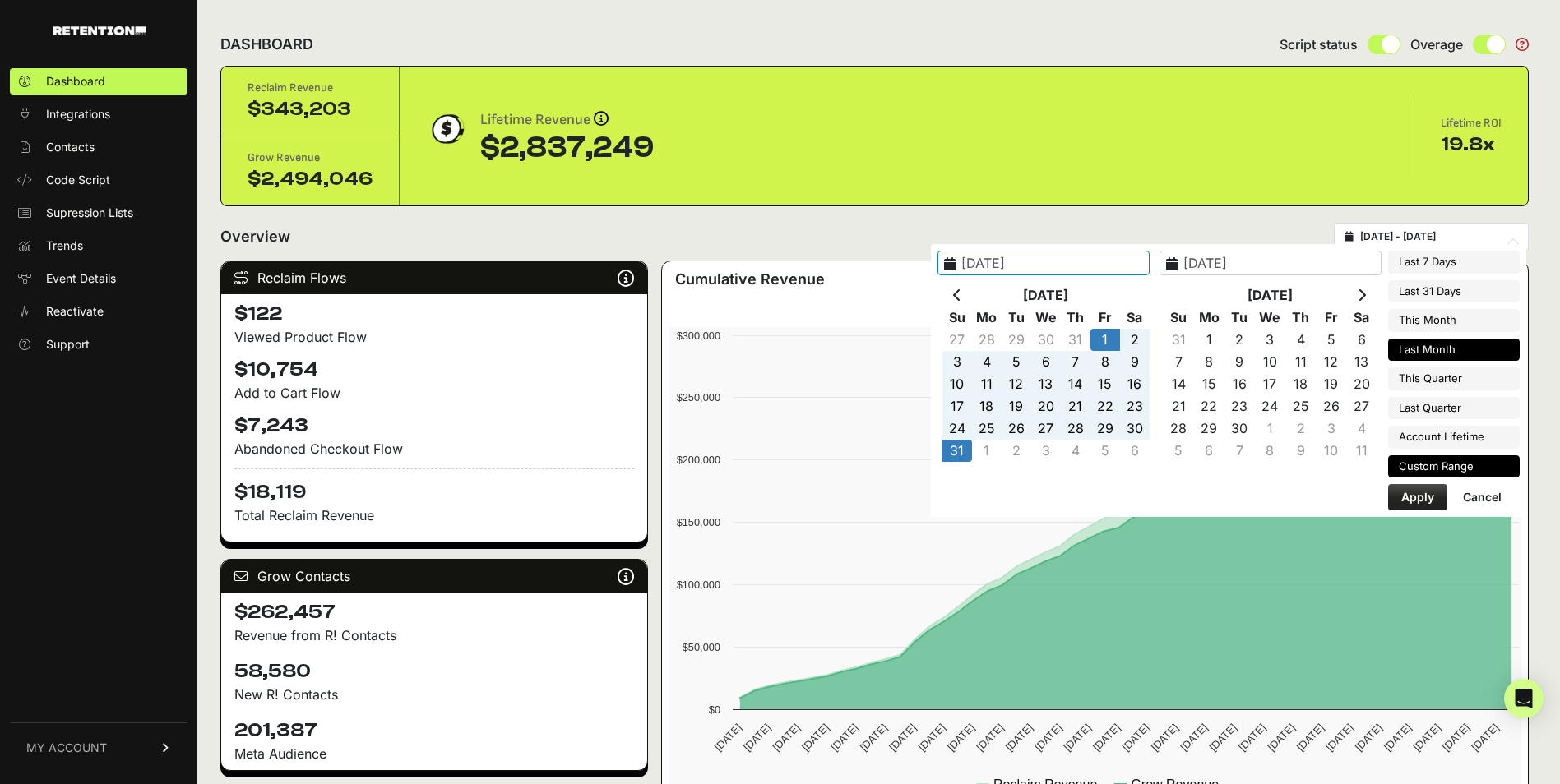
type input "[DATE]"
click at [1396, 489] on button "Apply" at bounding box center [1418, 496] width 59 height 26
type input "[DATE] - [DATE]"
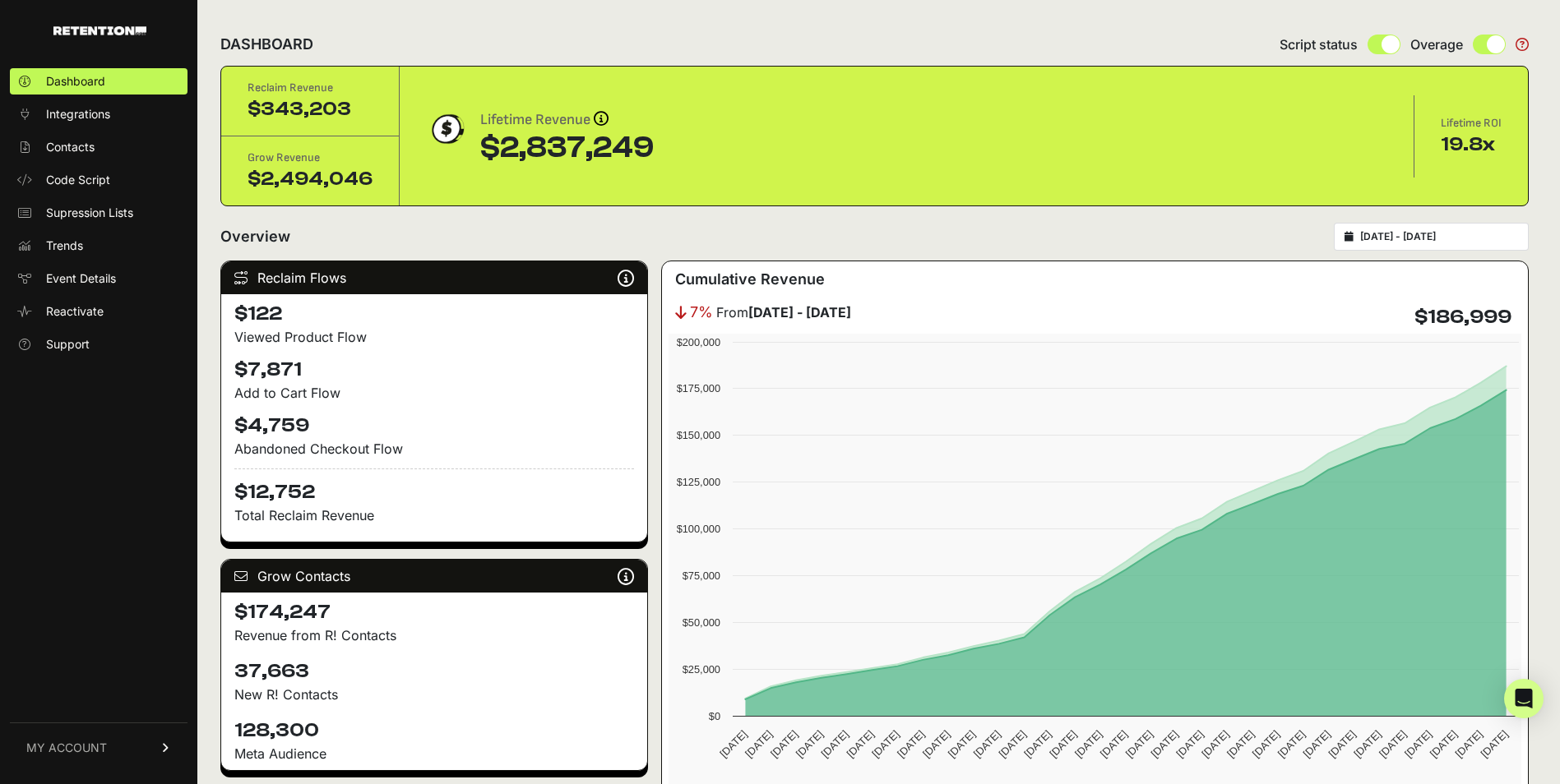
click at [1404, 245] on div "[DATE] - [DATE]" at bounding box center [1431, 236] width 195 height 28
type input "[DATE]"
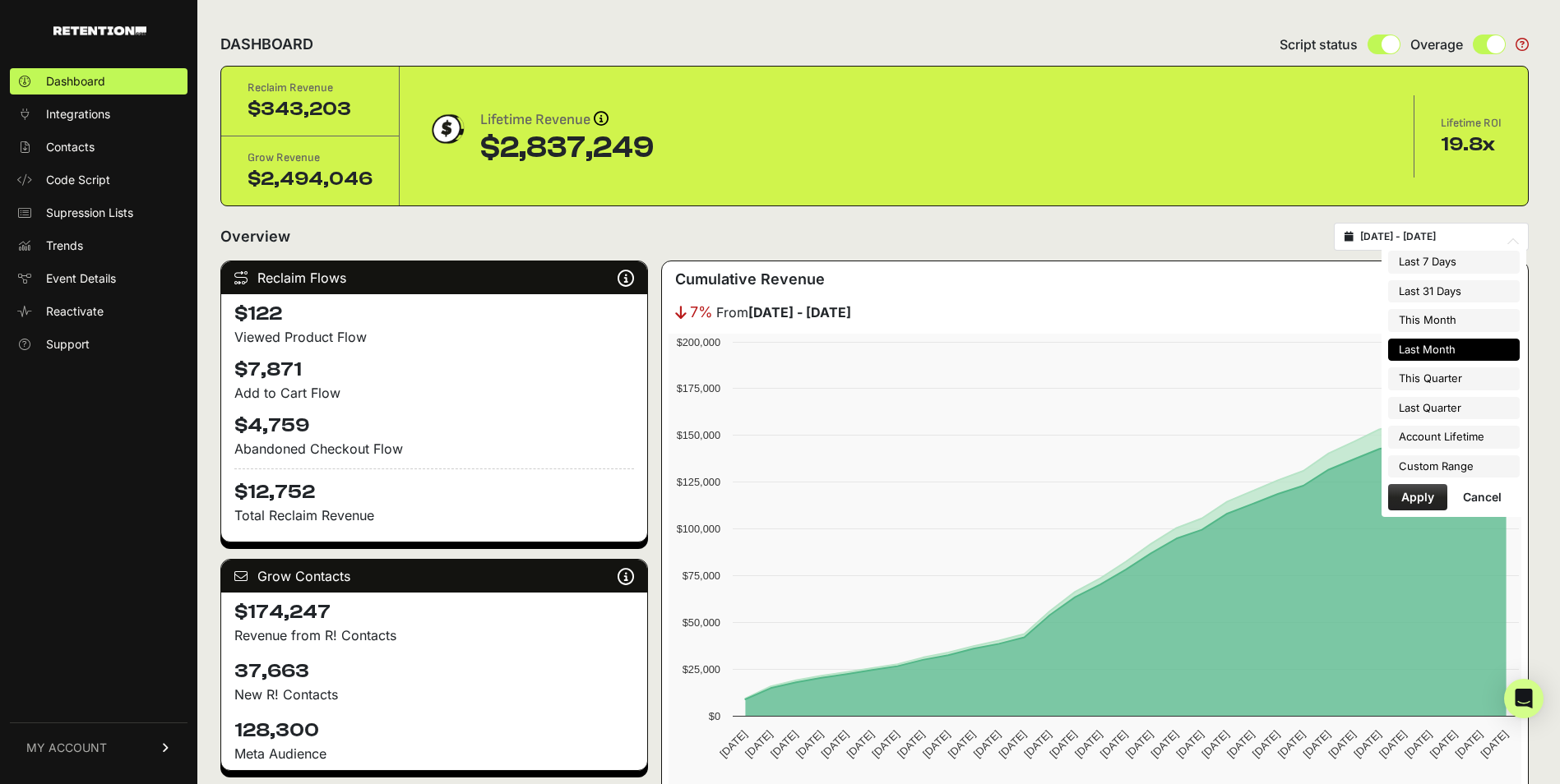
click at [1402, 238] on input "[DATE] - [DATE]" at bounding box center [1438, 237] width 158 height 13
type input "[DATE]"
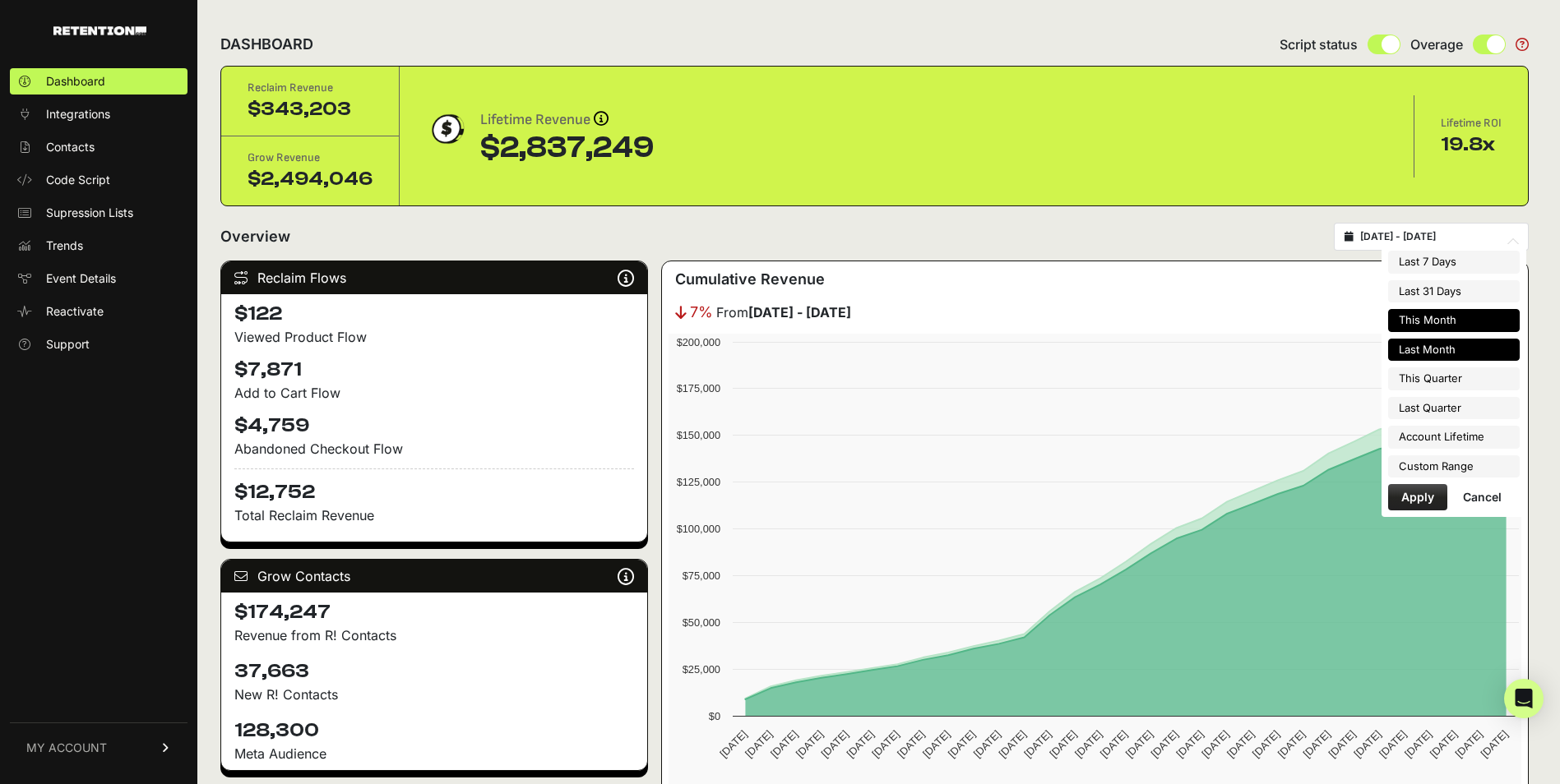
type input "[DATE]"
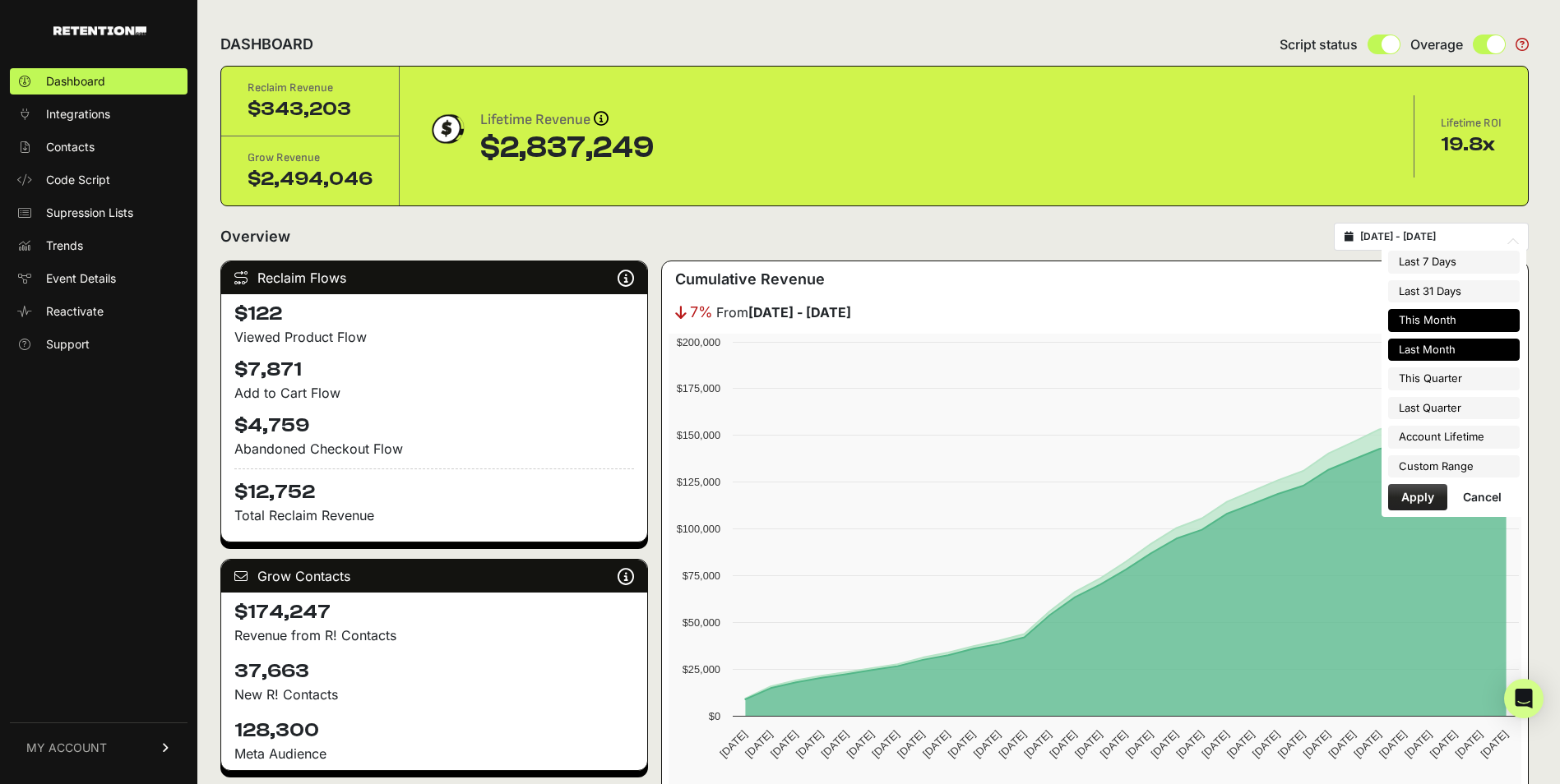
type input "[DATE]"
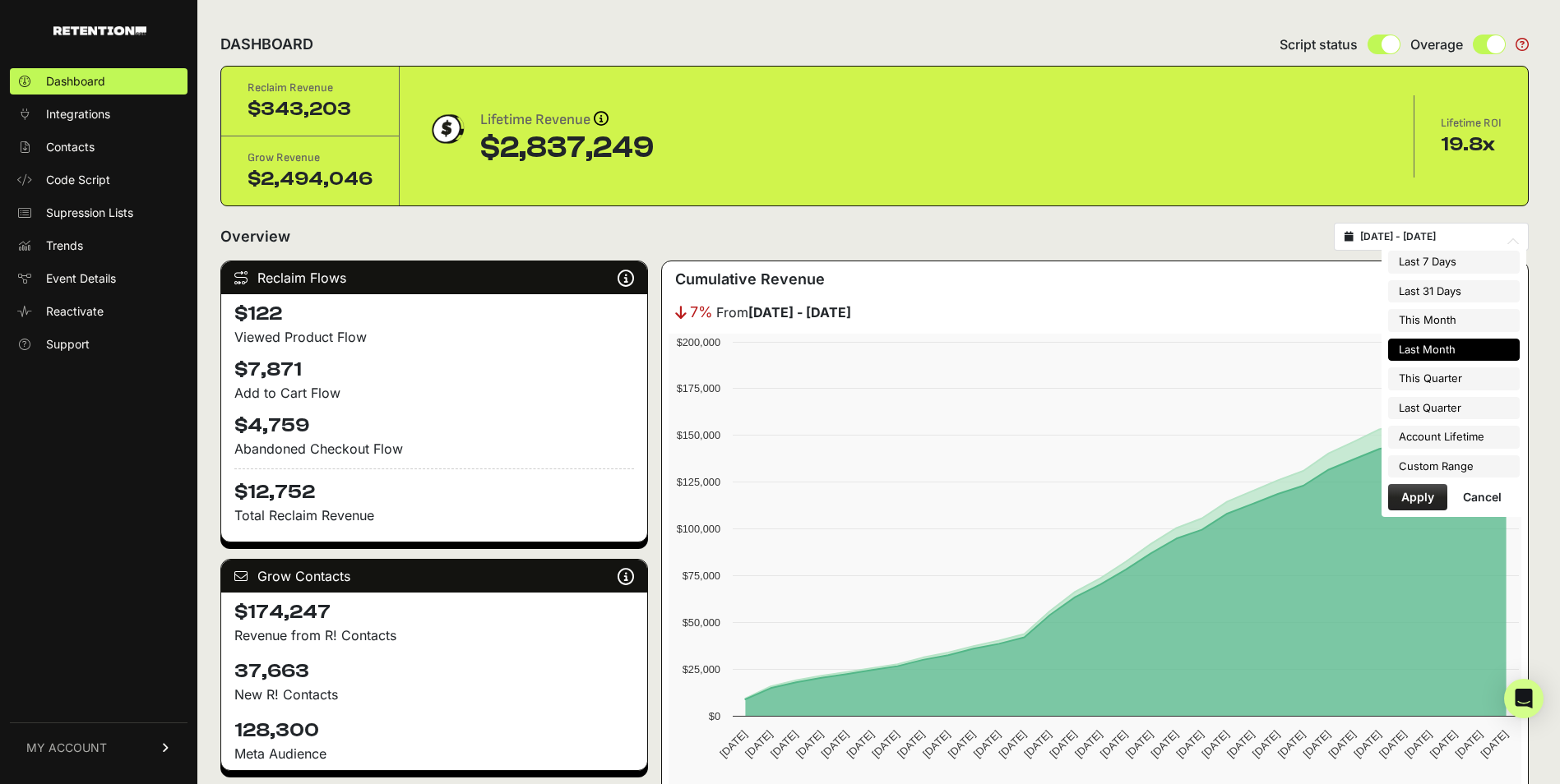
type input "[DATE]"
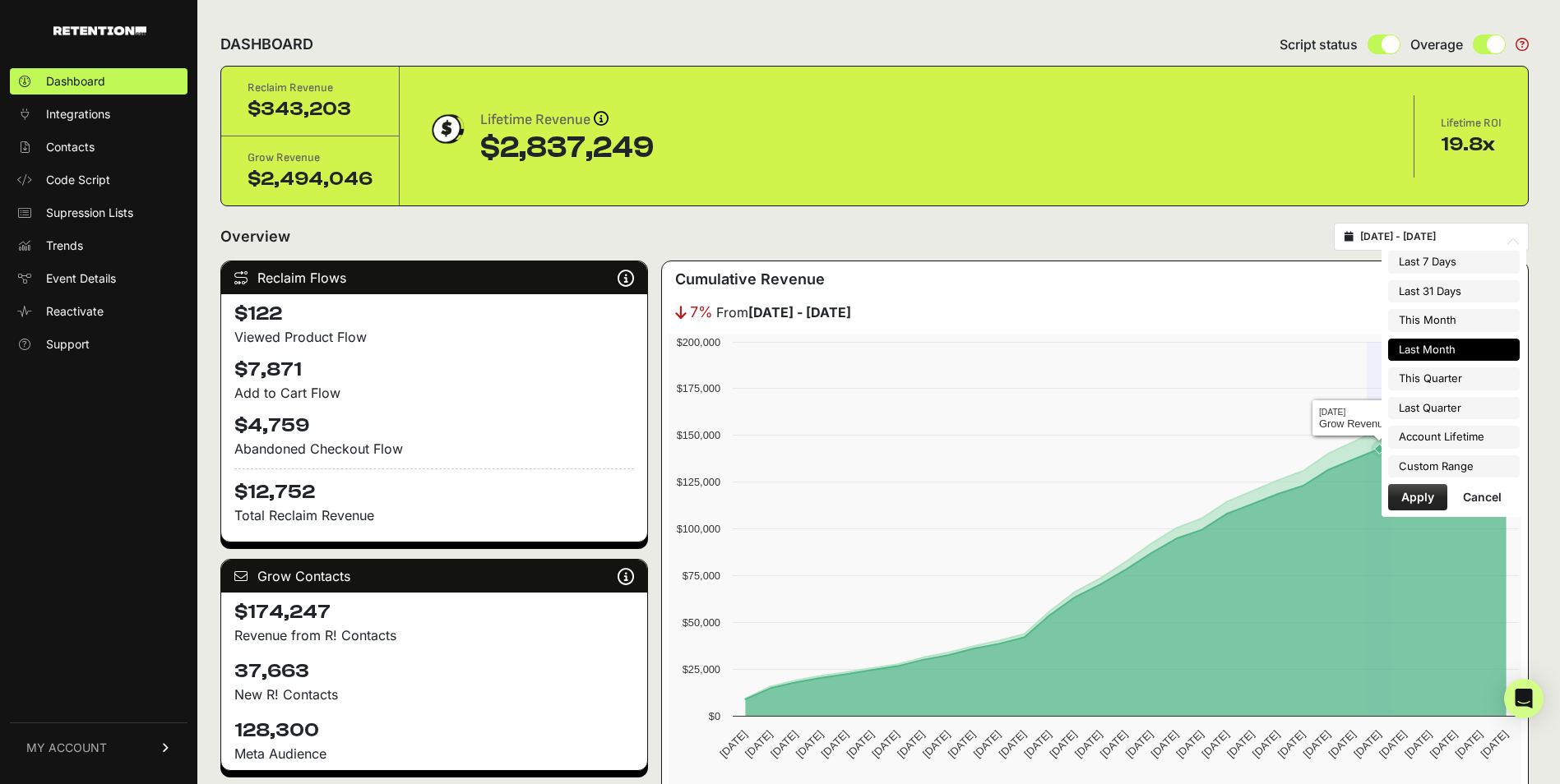
type input "[DATE]"
click at [1456, 471] on li "Custom Range" at bounding box center [1454, 467] width 131 height 23
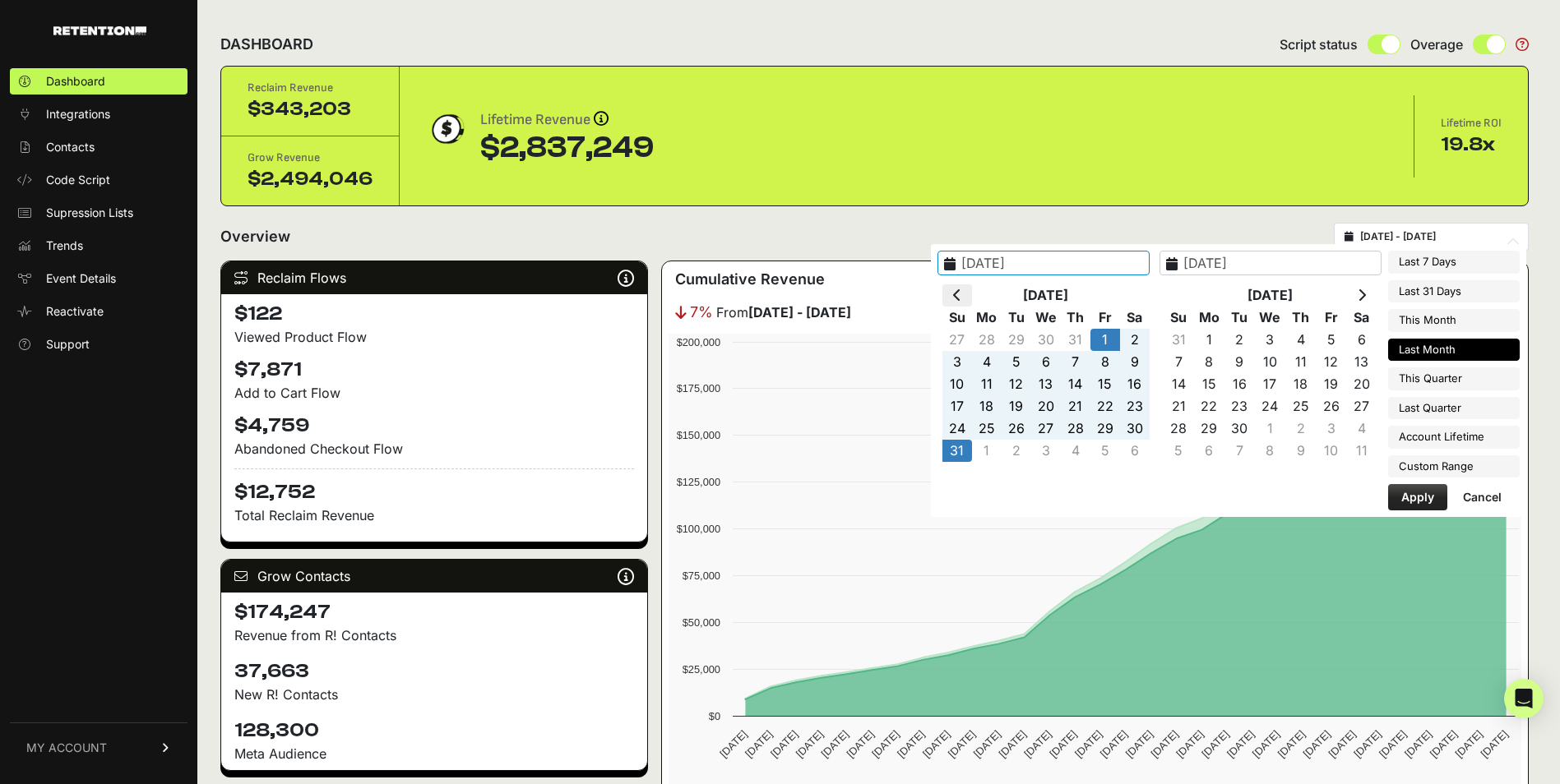
click at [968, 295] on th at bounding box center [957, 295] width 30 height 22
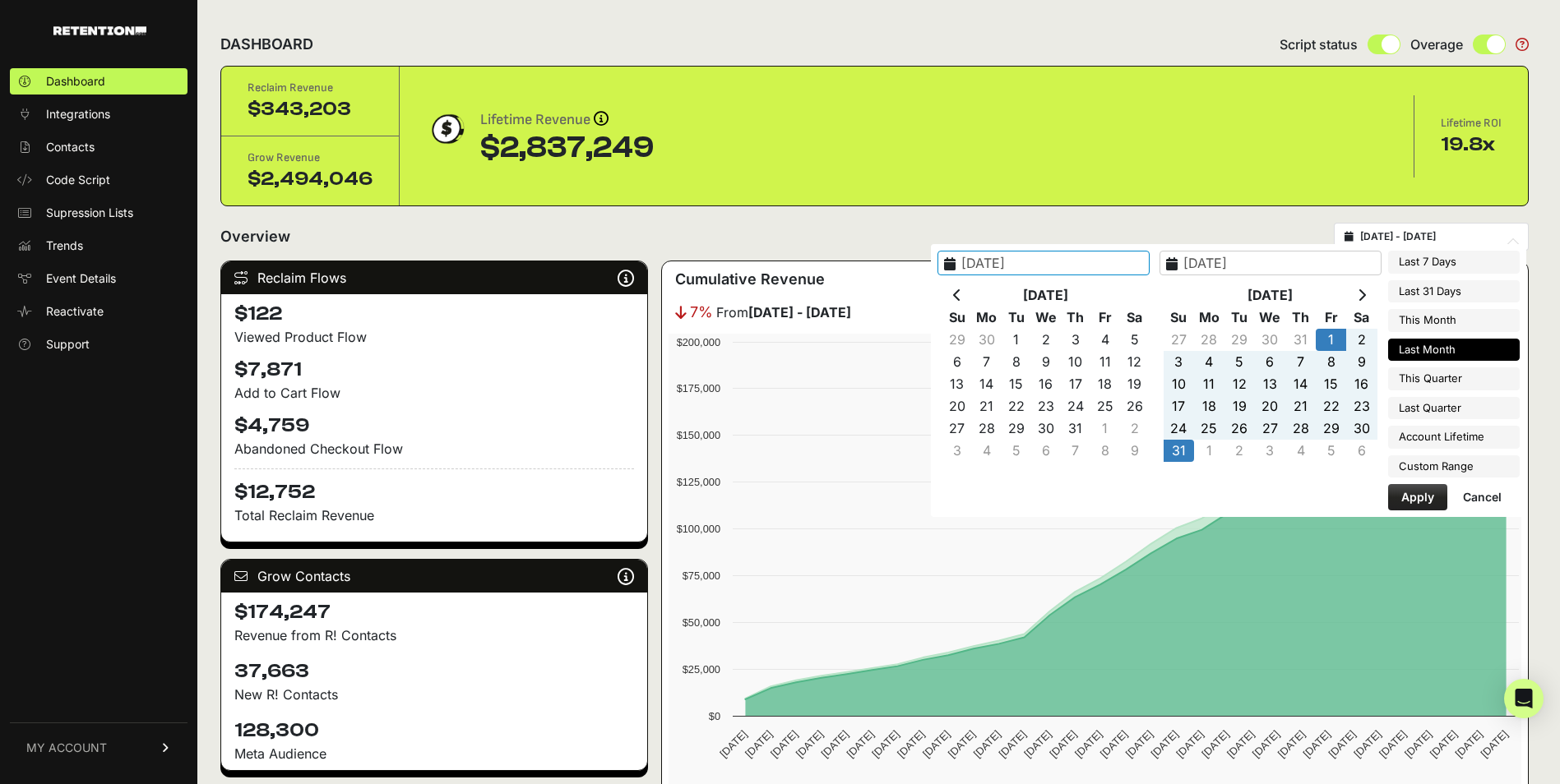
click at [968, 295] on th at bounding box center [957, 295] width 30 height 22
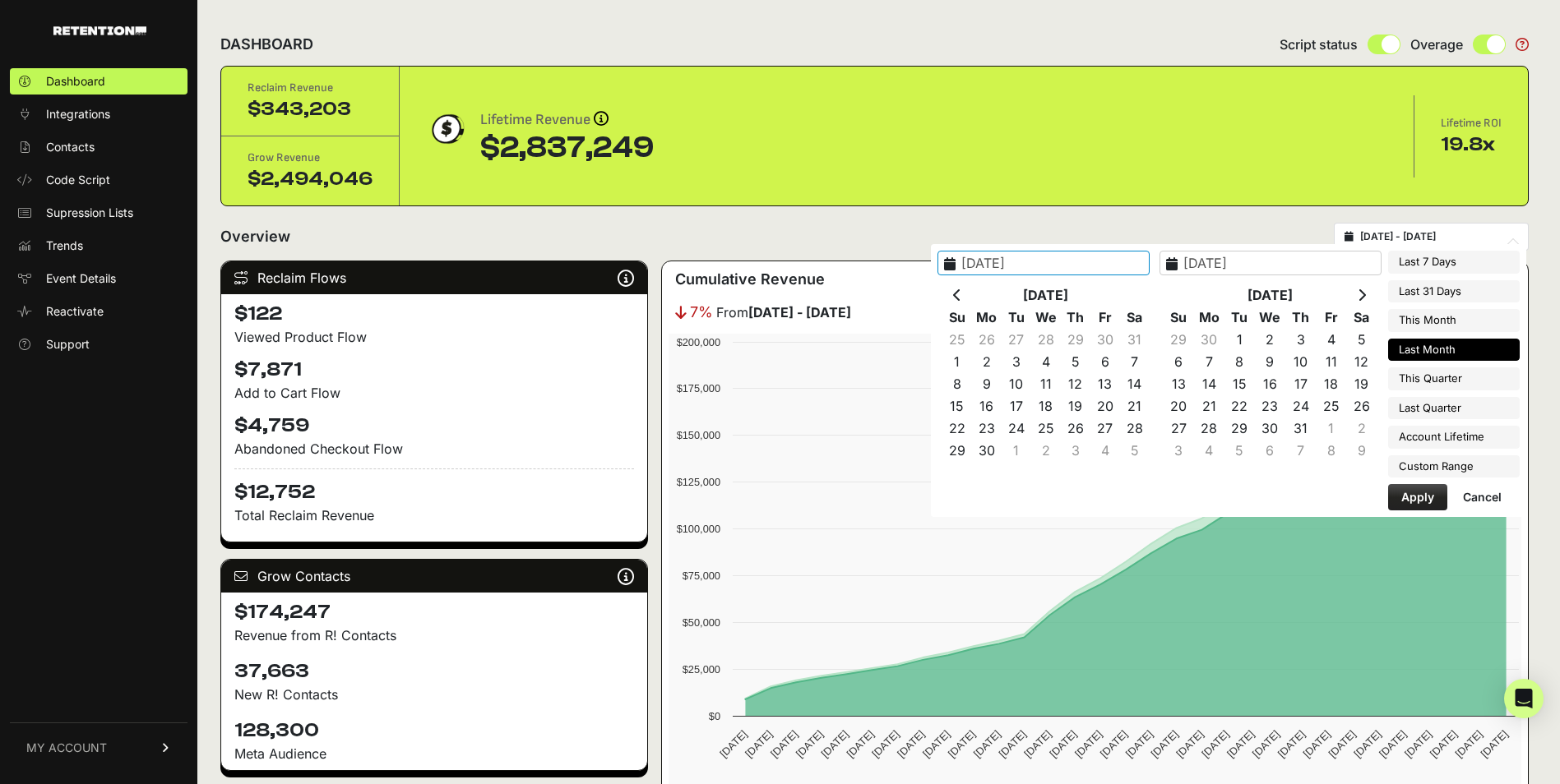
click at [968, 295] on th at bounding box center [957, 295] width 30 height 22
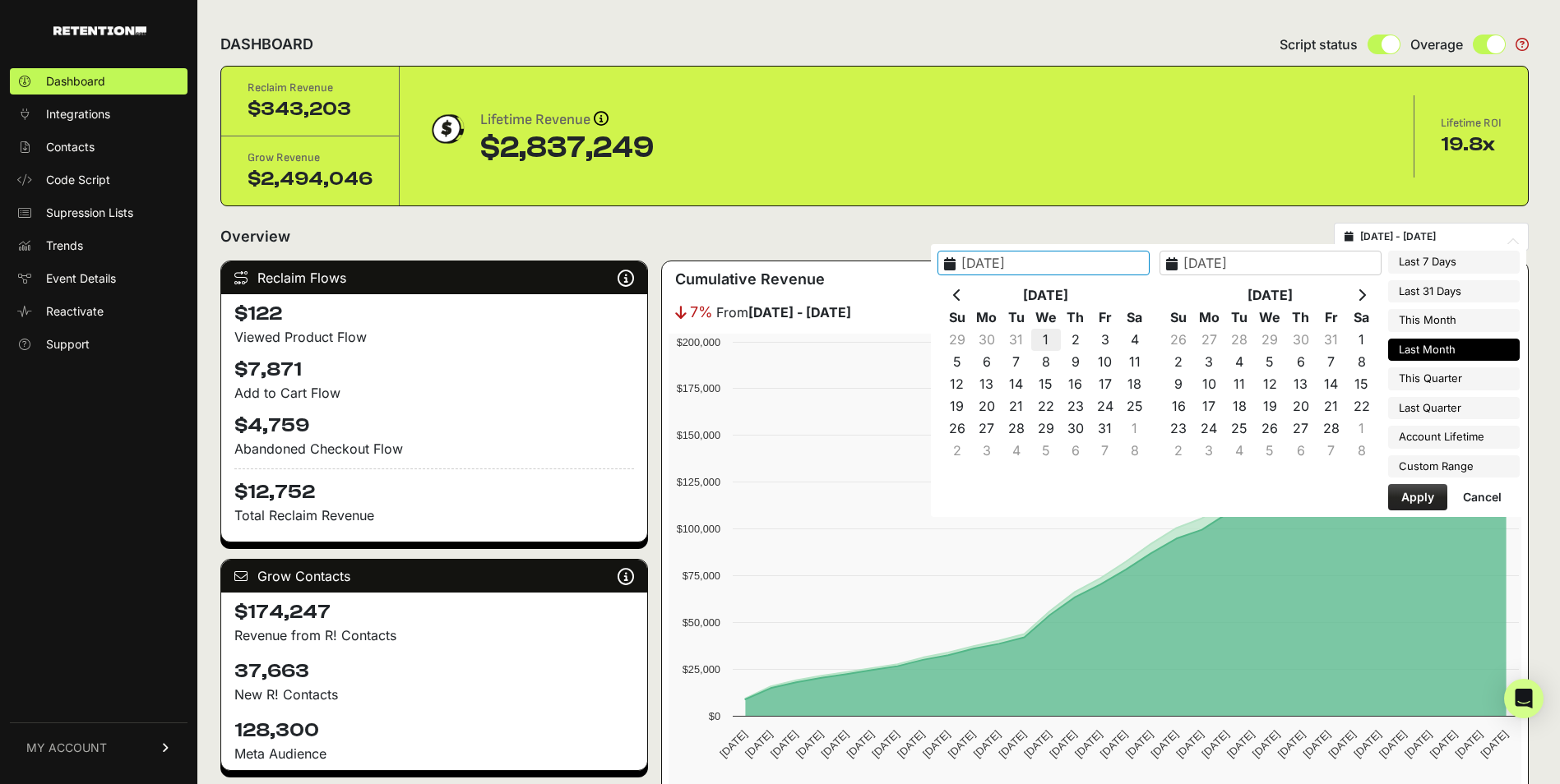
type input "[DATE]"
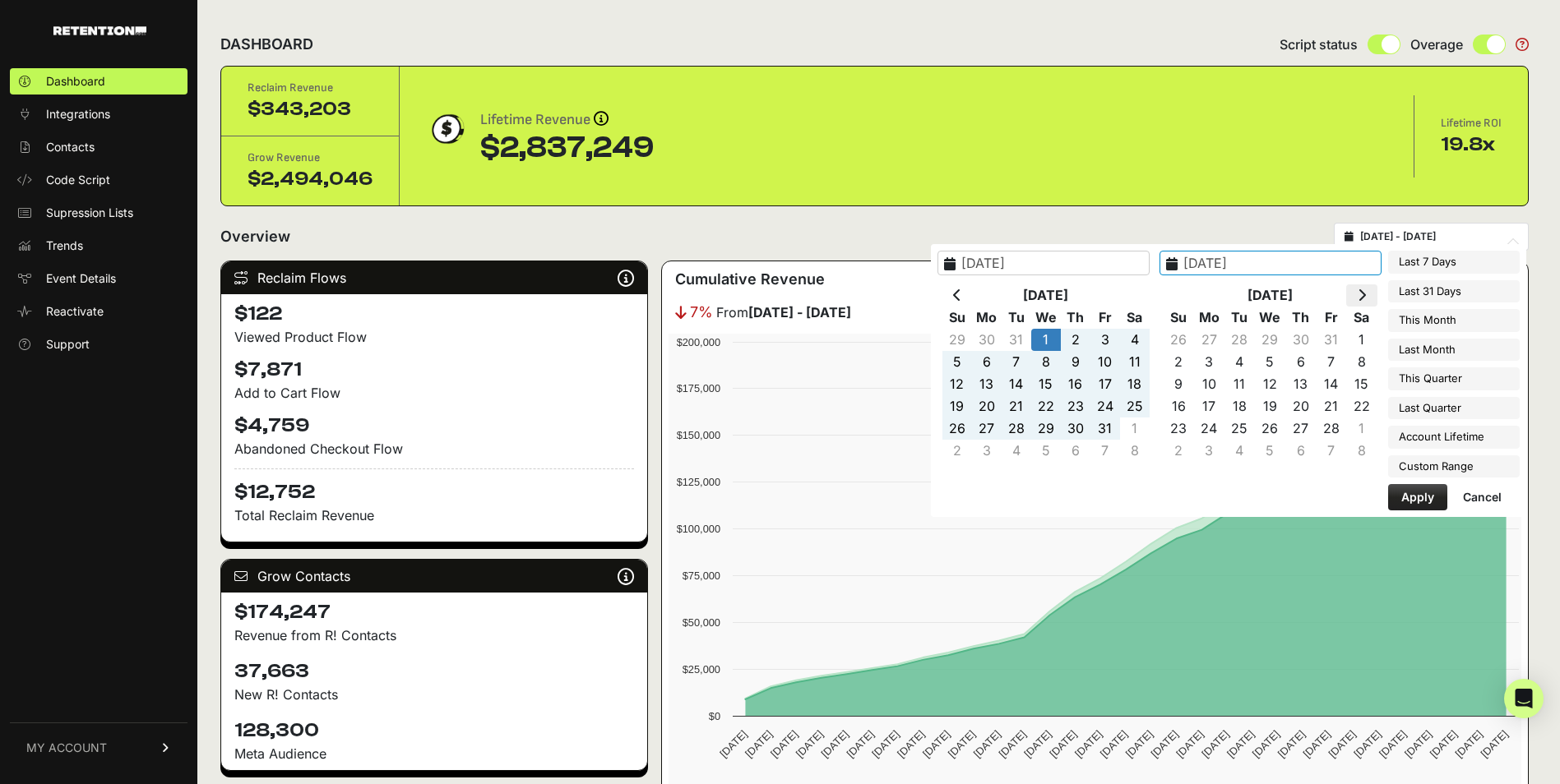
click at [1365, 301] on icon at bounding box center [1362, 295] width 9 height 13
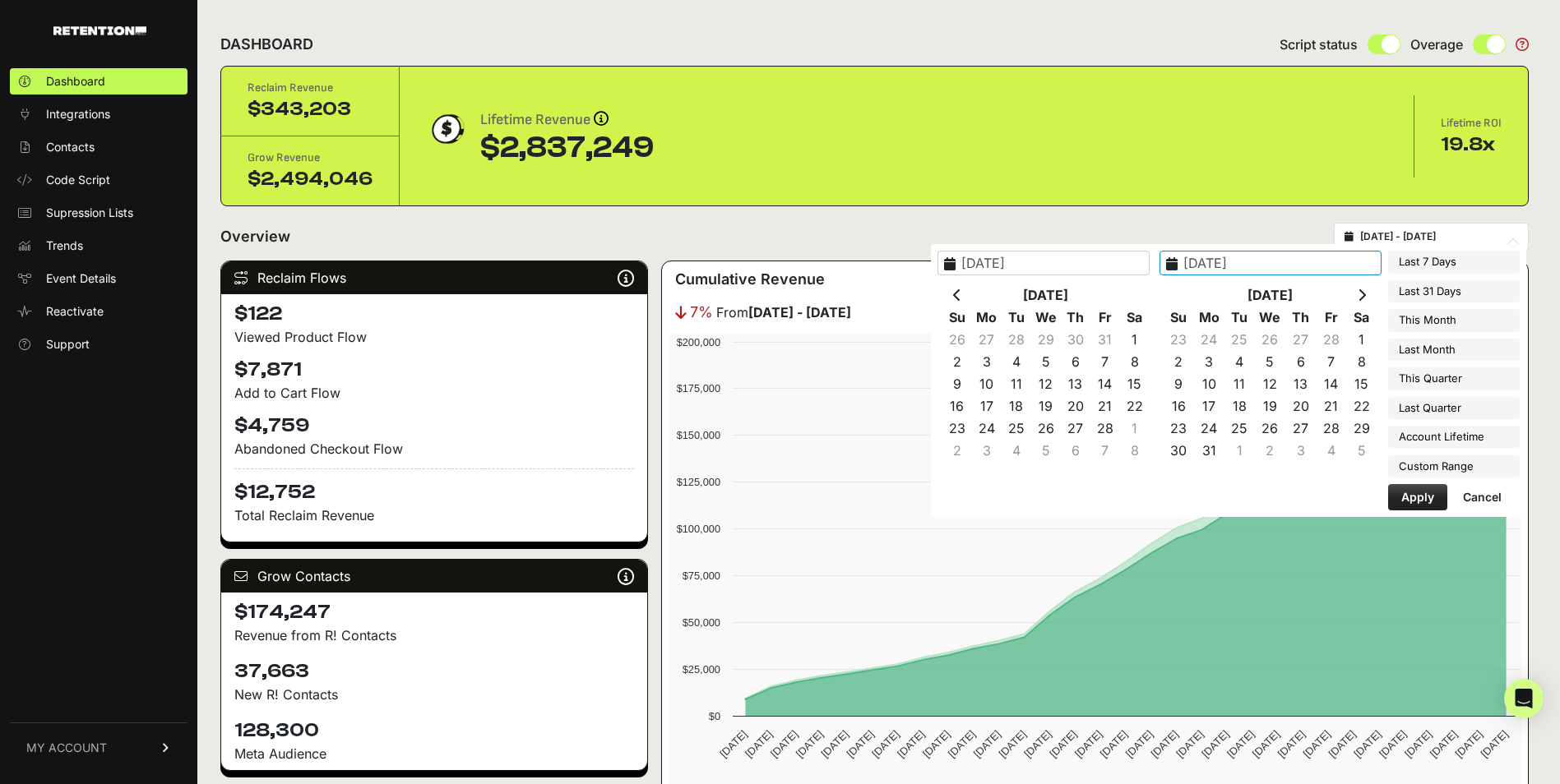
click at [1365, 301] on icon at bounding box center [1362, 295] width 9 height 13
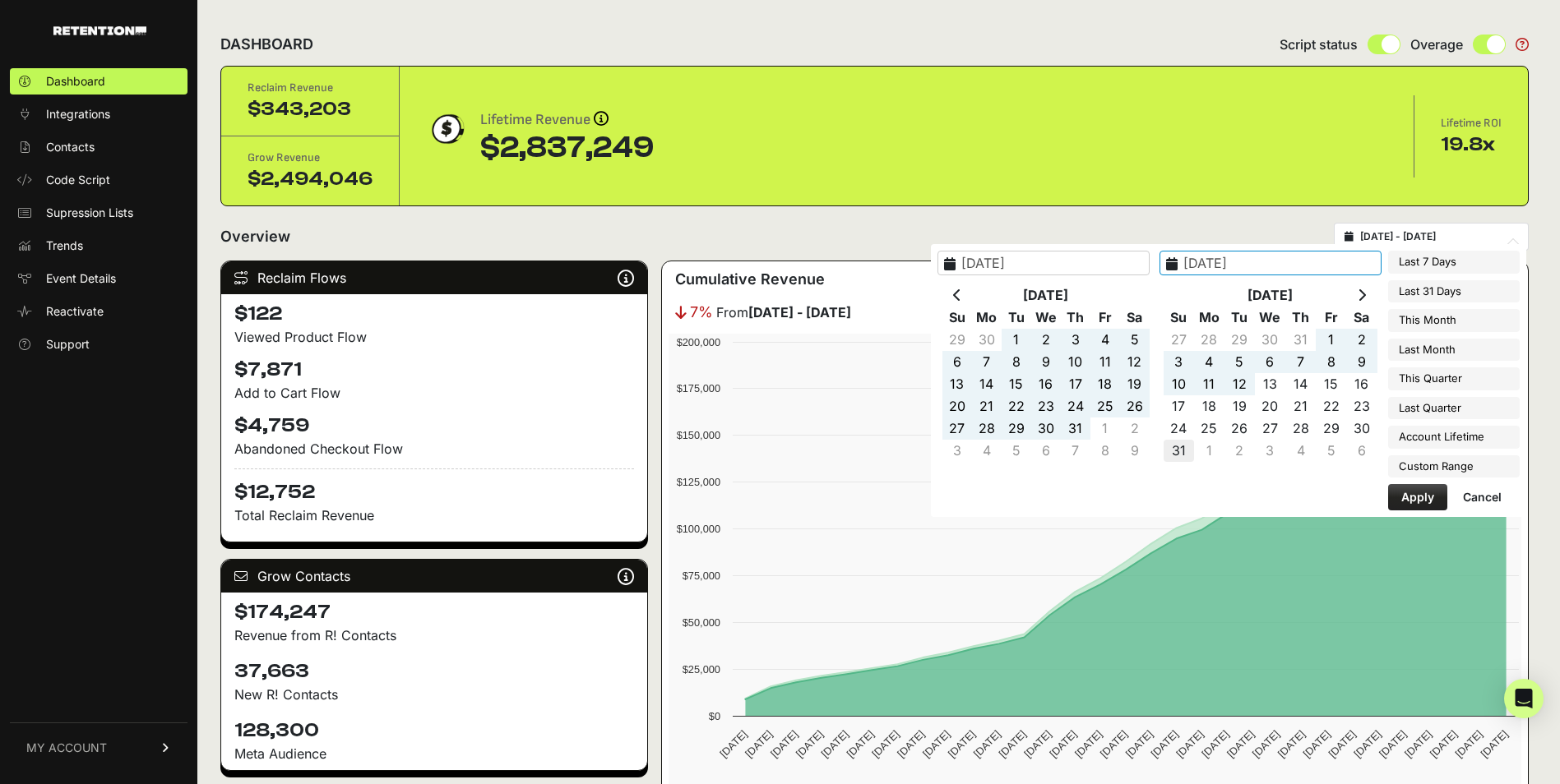
type input "[DATE]"
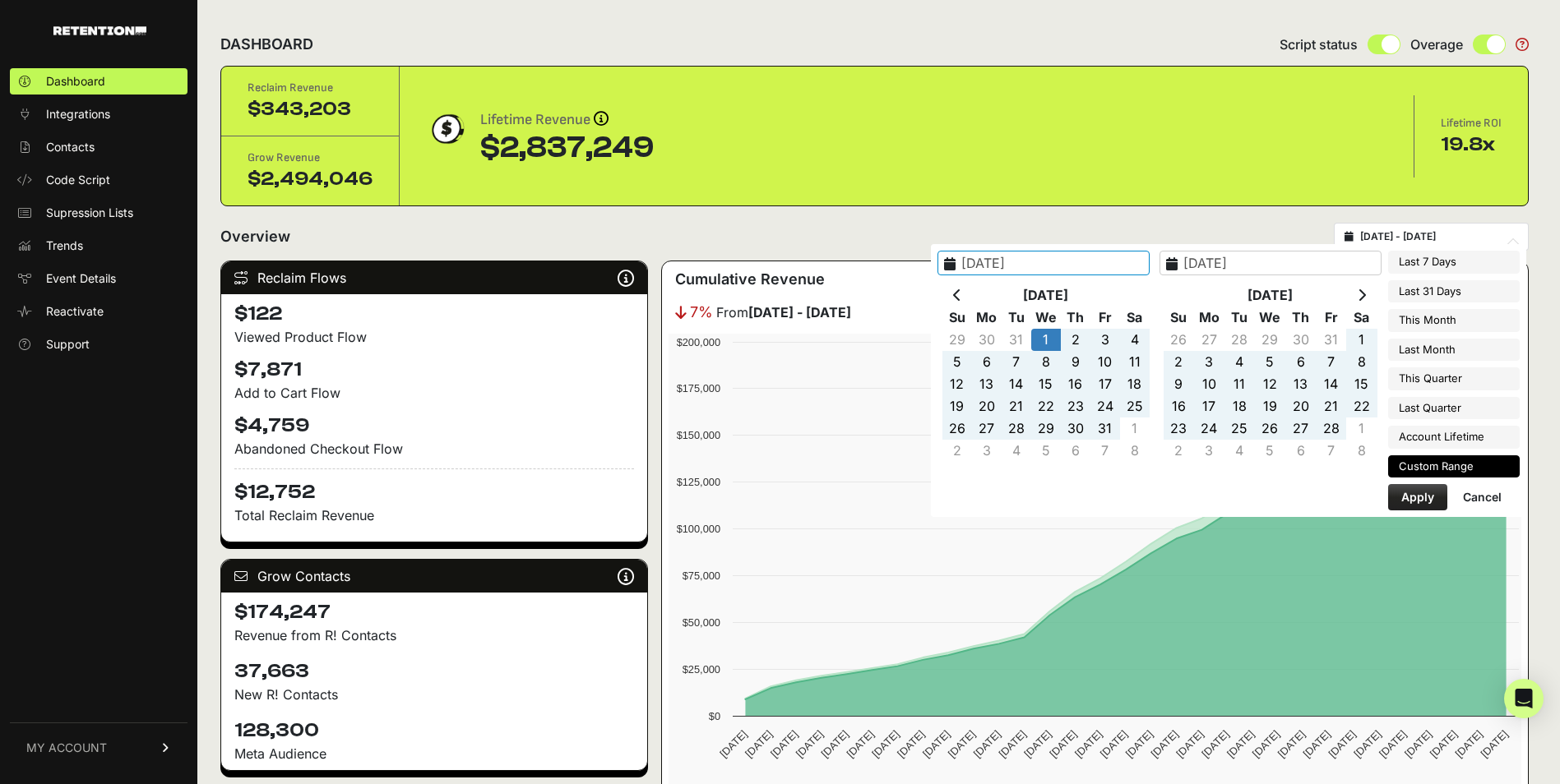
type input "[DATE]"
click at [1409, 501] on button "Apply" at bounding box center [1418, 496] width 59 height 26
type input "[DATE] - [DATE]"
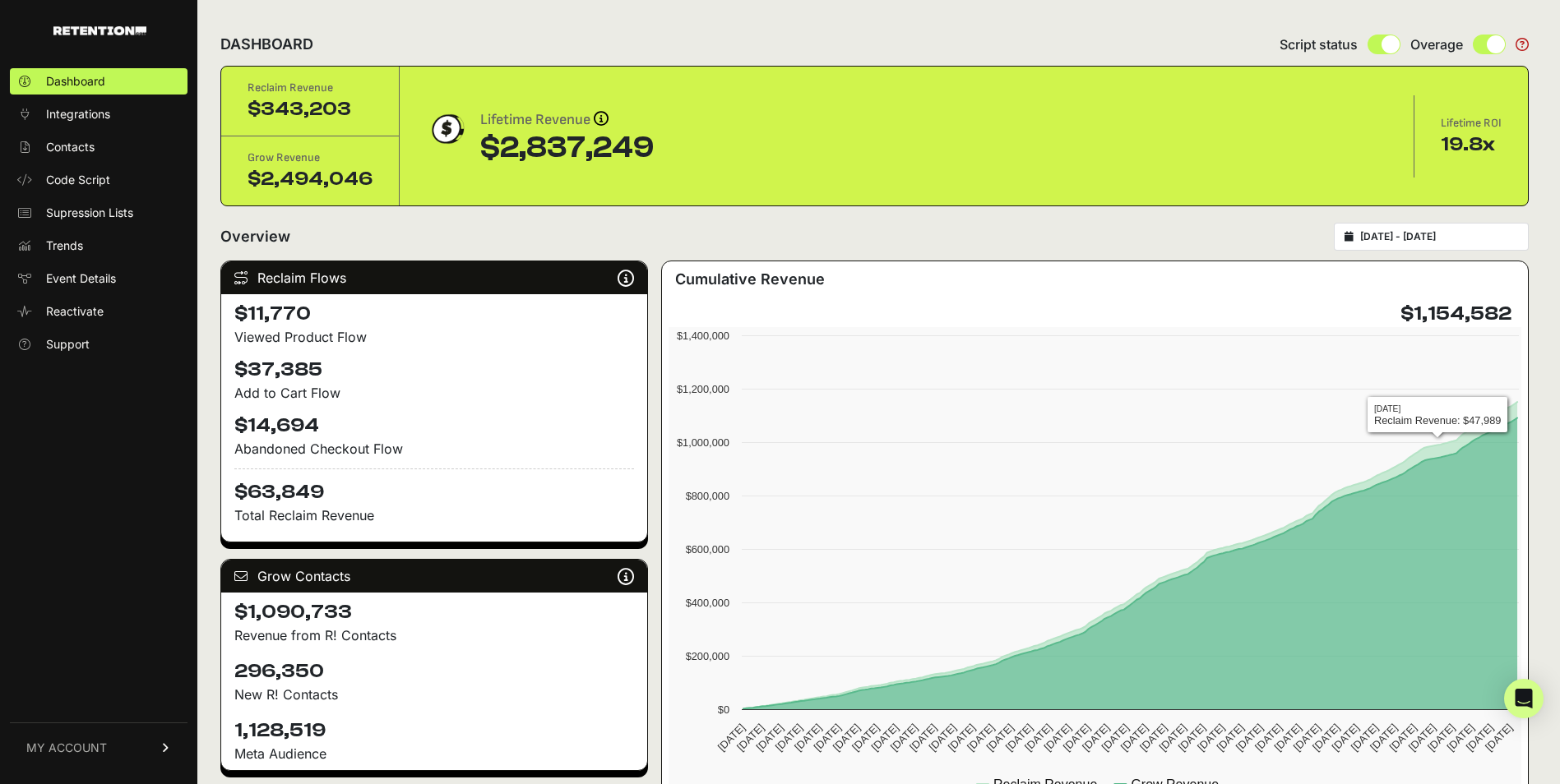
type input "[DATE]"
click at [1431, 237] on input "[DATE] - [DATE]" at bounding box center [1438, 237] width 158 height 13
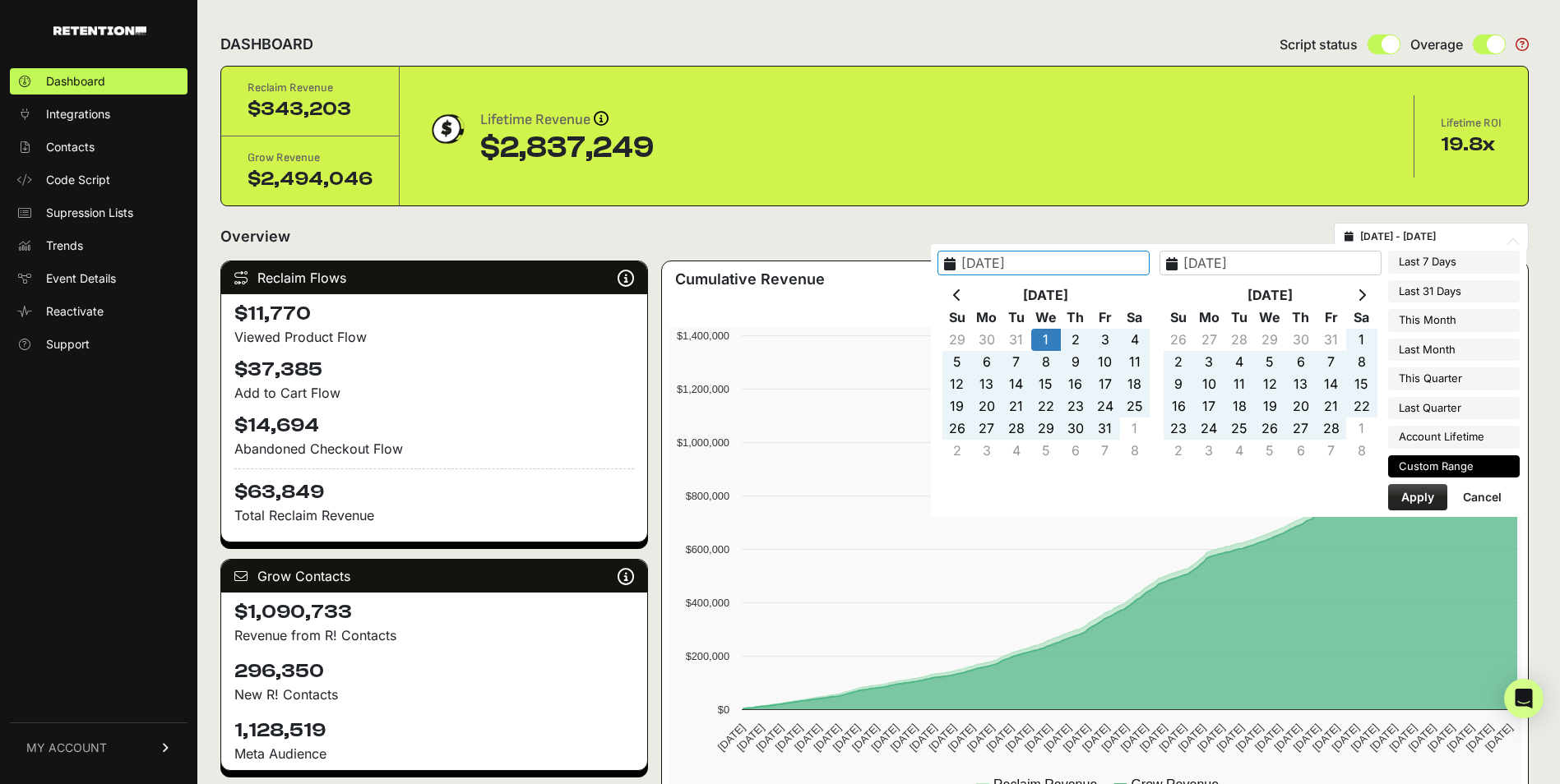
click at [972, 307] on th "Su" at bounding box center [957, 317] width 30 height 22
click at [972, 296] on th at bounding box center [957, 295] width 30 height 22
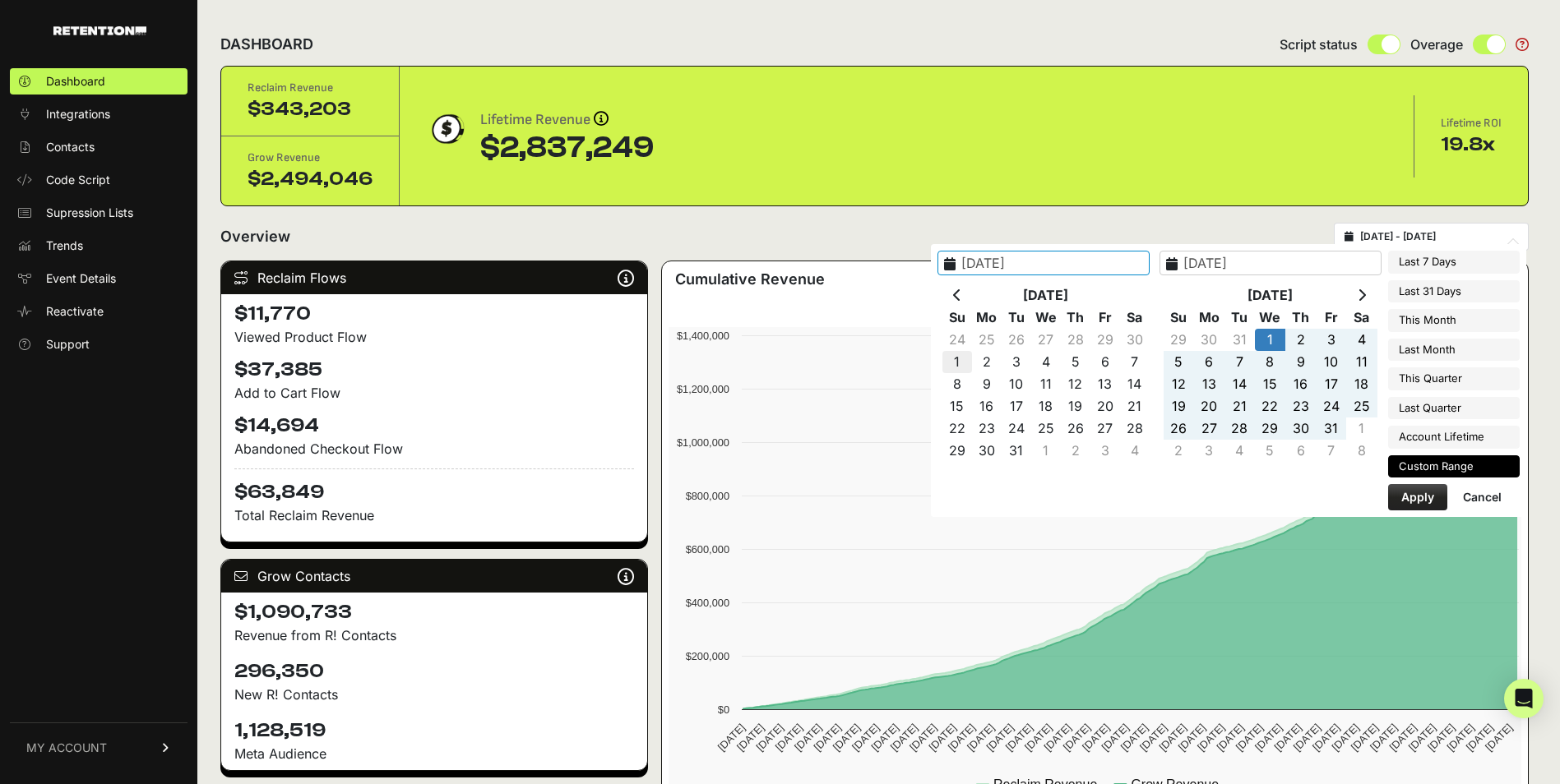
type input "[DATE]"
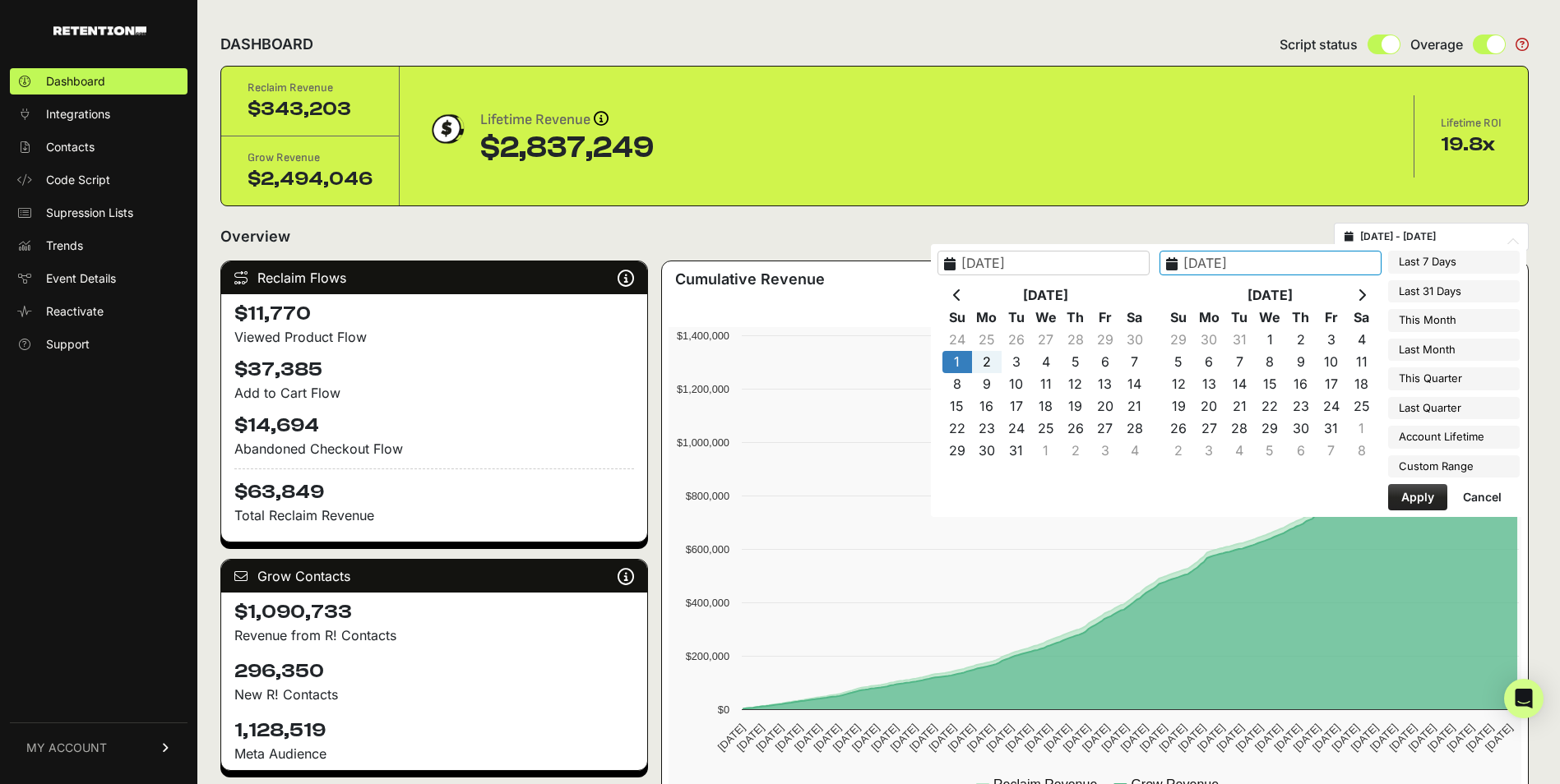
type input "[DATE]"
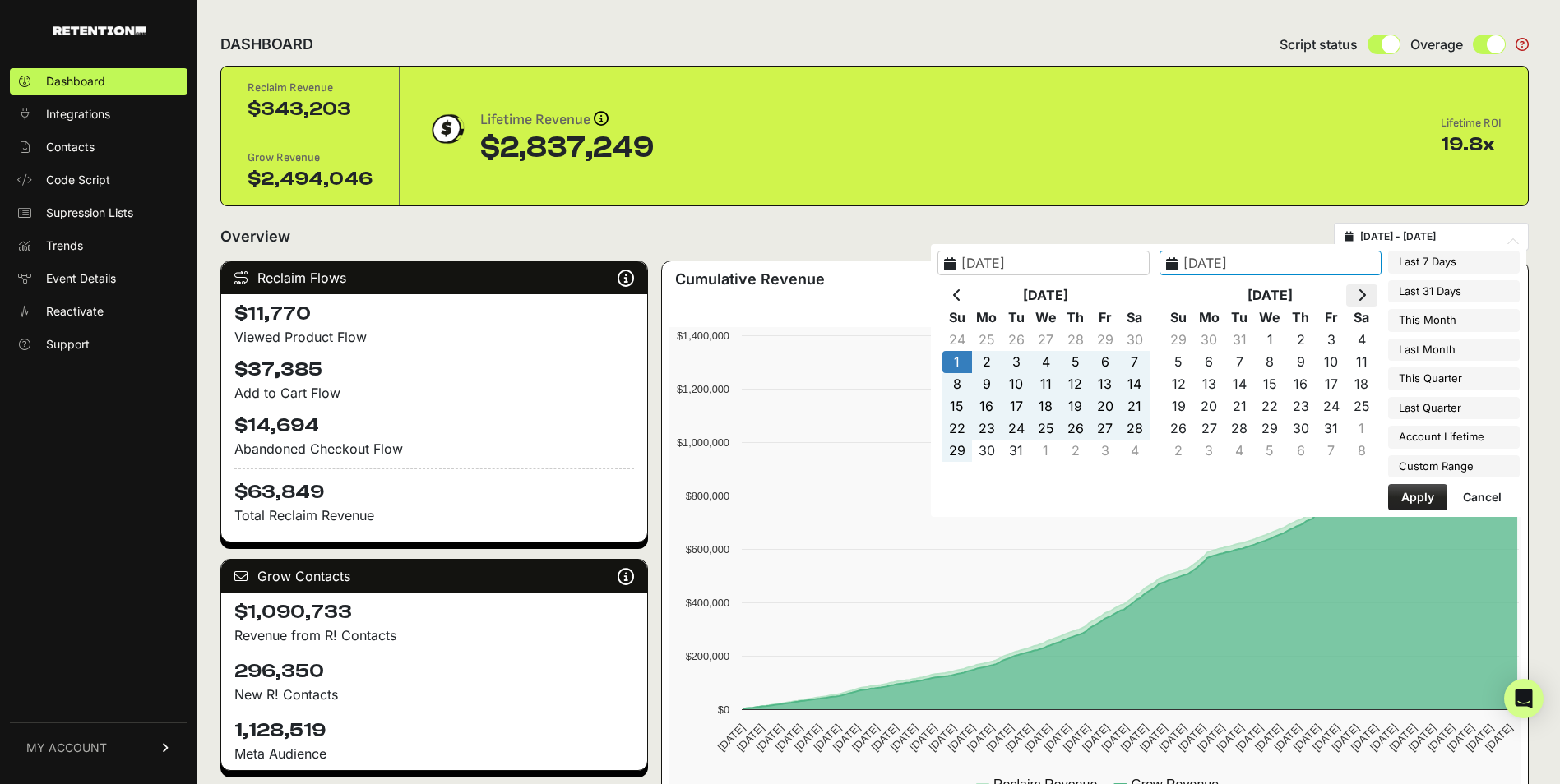
type input "[DATE]"
click at [1358, 296] on th at bounding box center [1362, 295] width 31 height 22
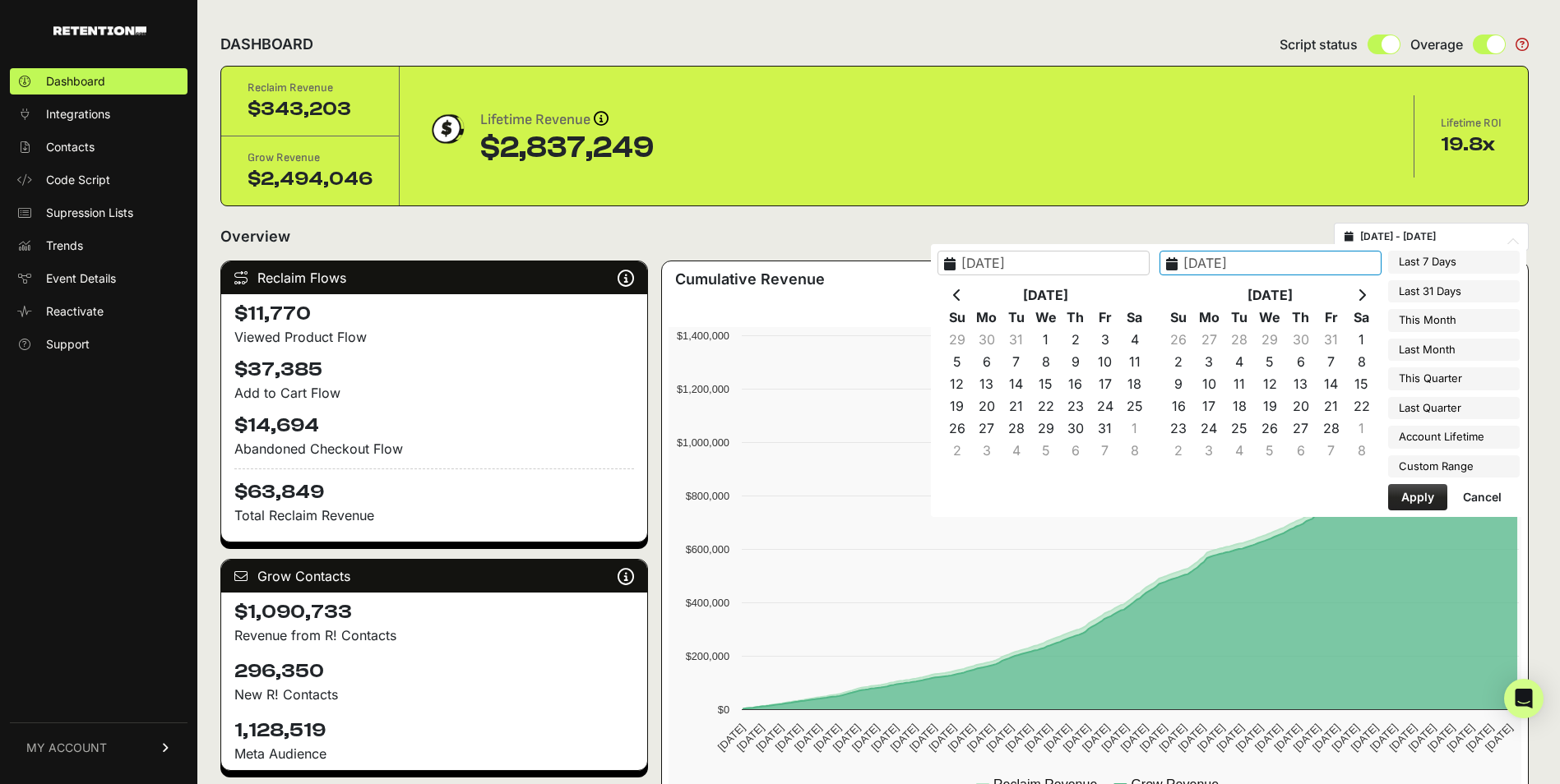
click at [1358, 296] on th at bounding box center [1362, 295] width 31 height 22
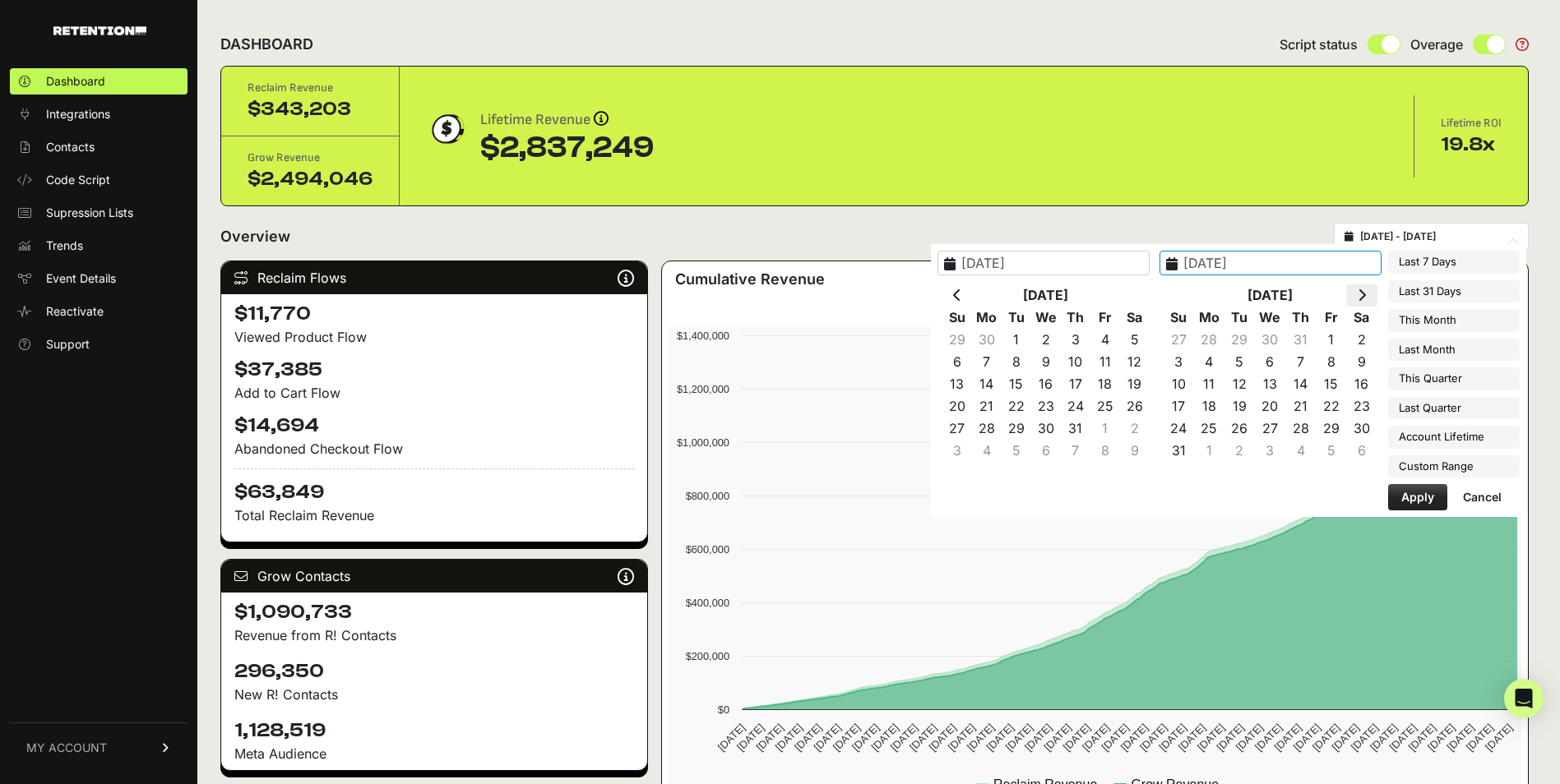
click at [1360, 299] on icon at bounding box center [1362, 295] width 9 height 13
click at [971, 295] on th at bounding box center [957, 295] width 30 height 22
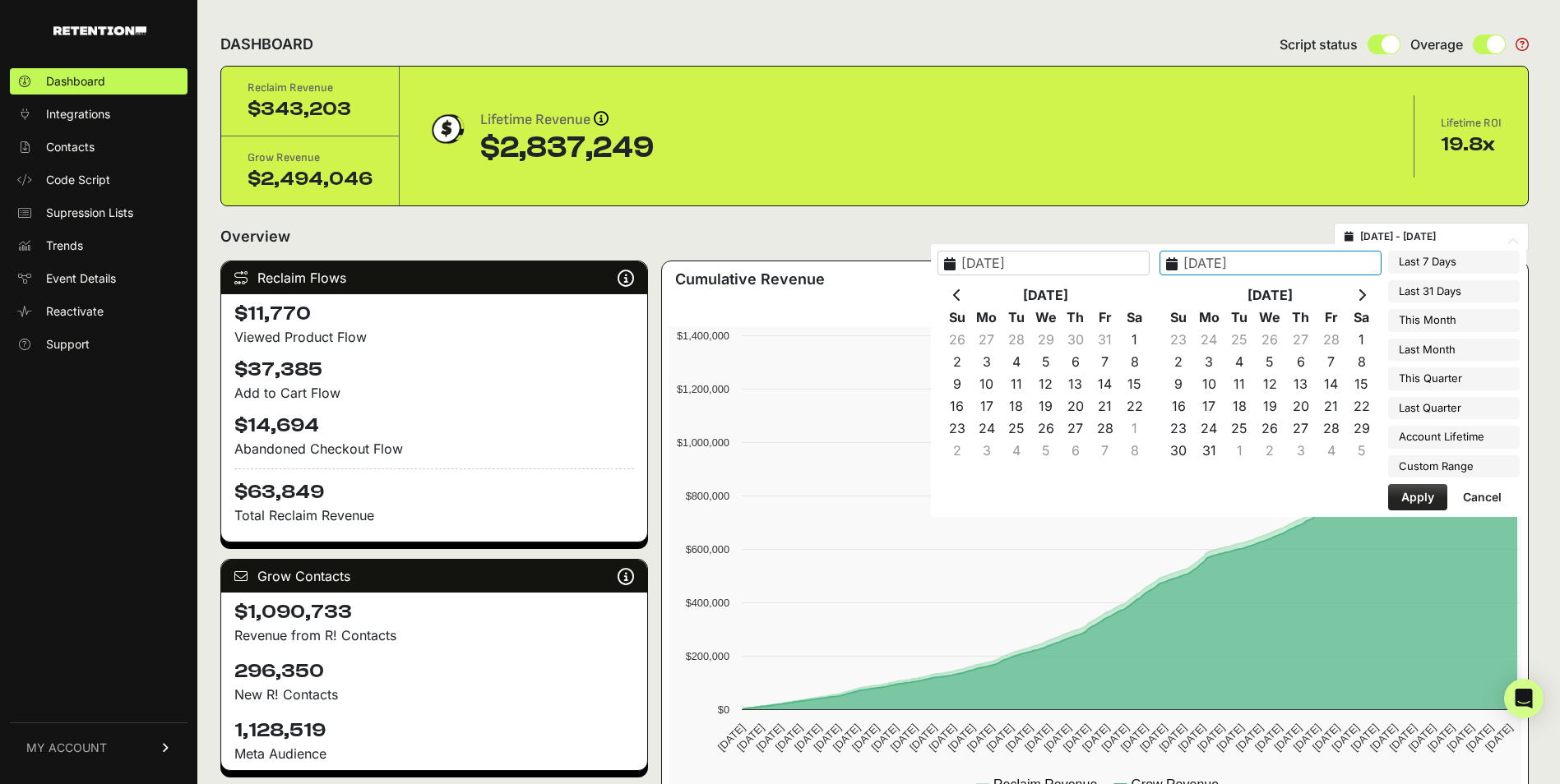
click at [971, 295] on th at bounding box center [957, 295] width 30 height 22
type input "[DATE]"
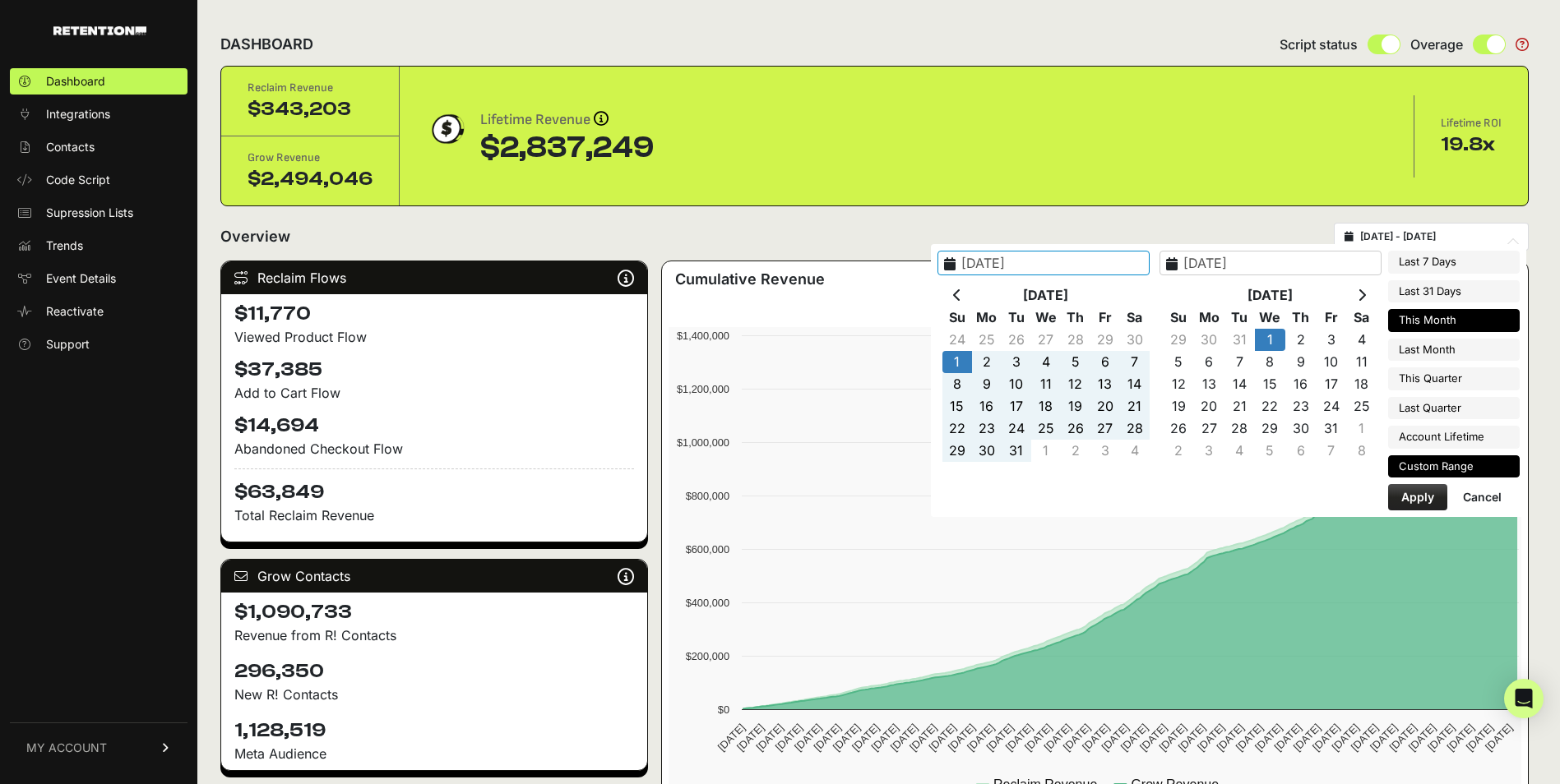
type input "[DATE]"
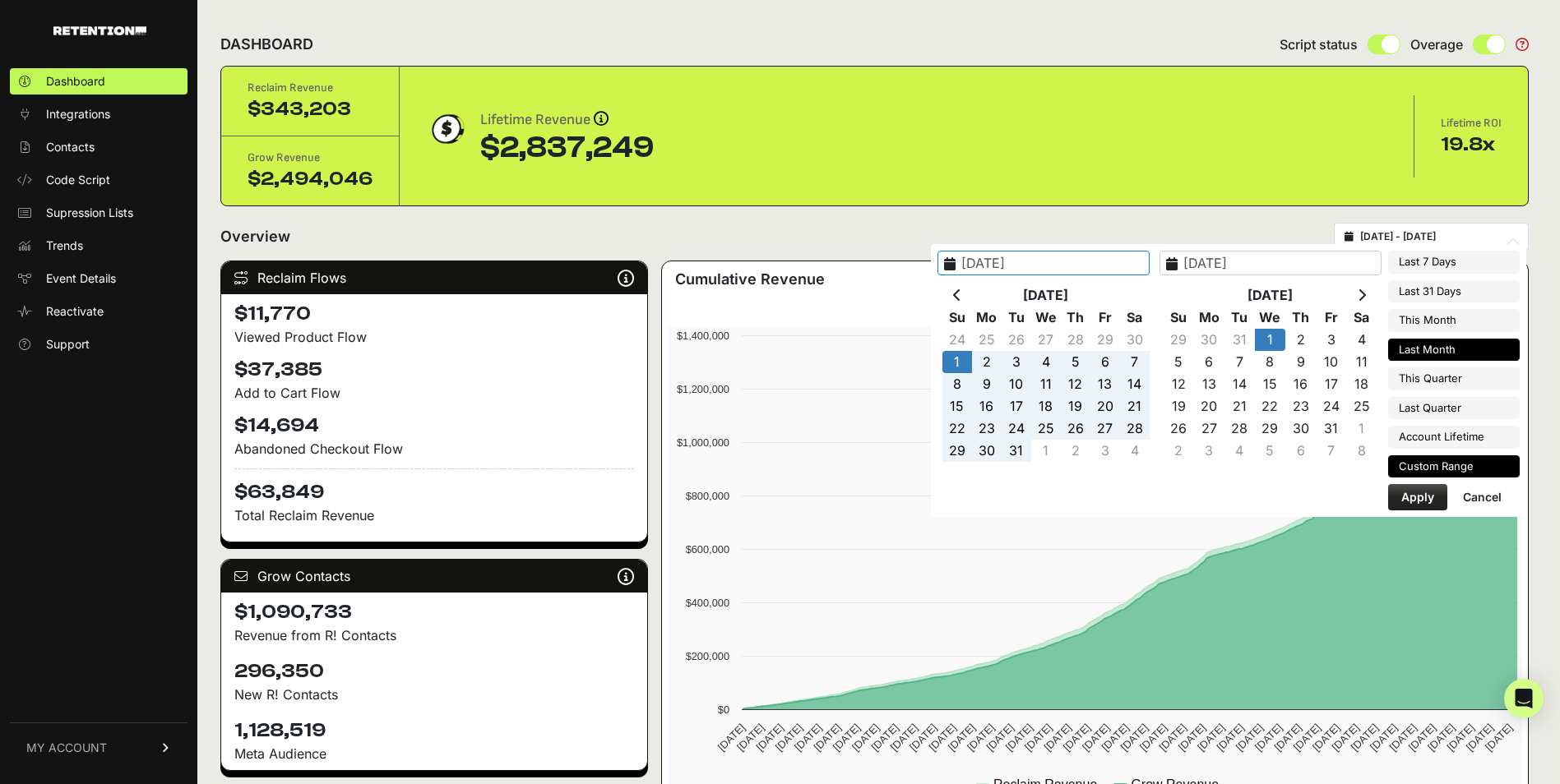
type input "[DATE]"
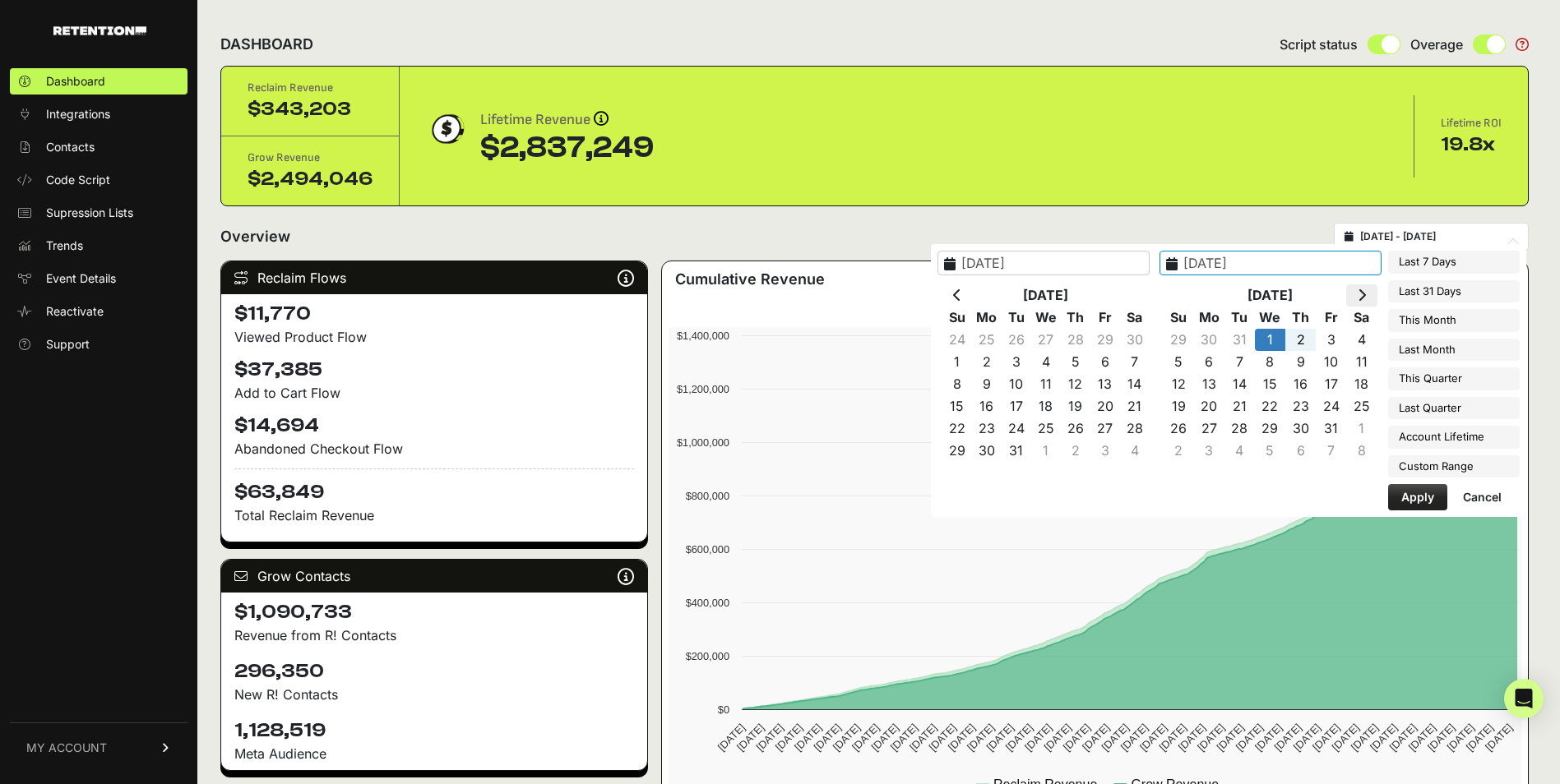
click at [1349, 289] on th at bounding box center [1362, 295] width 31 height 22
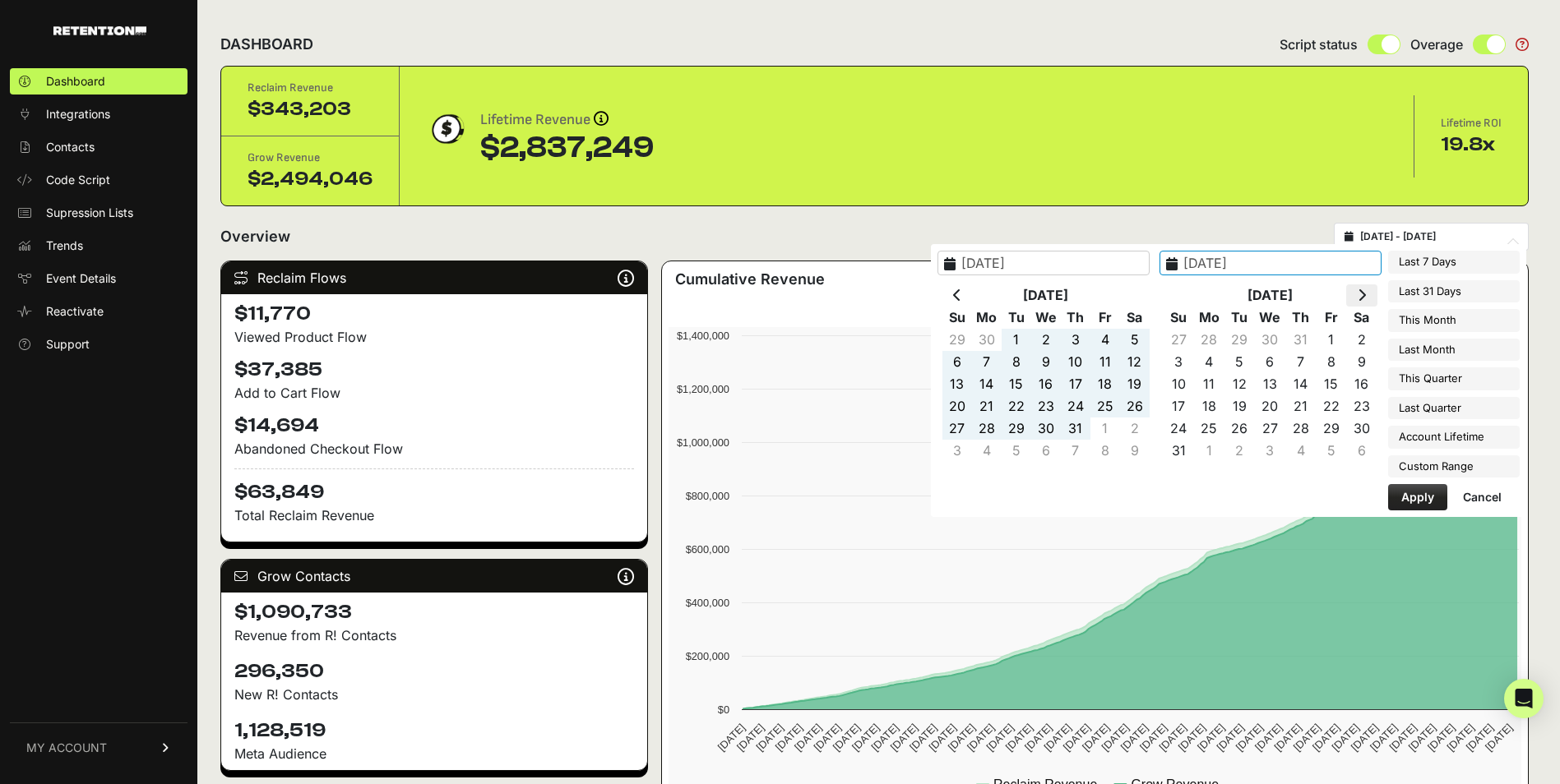
click at [1367, 301] on th at bounding box center [1362, 295] width 31 height 22
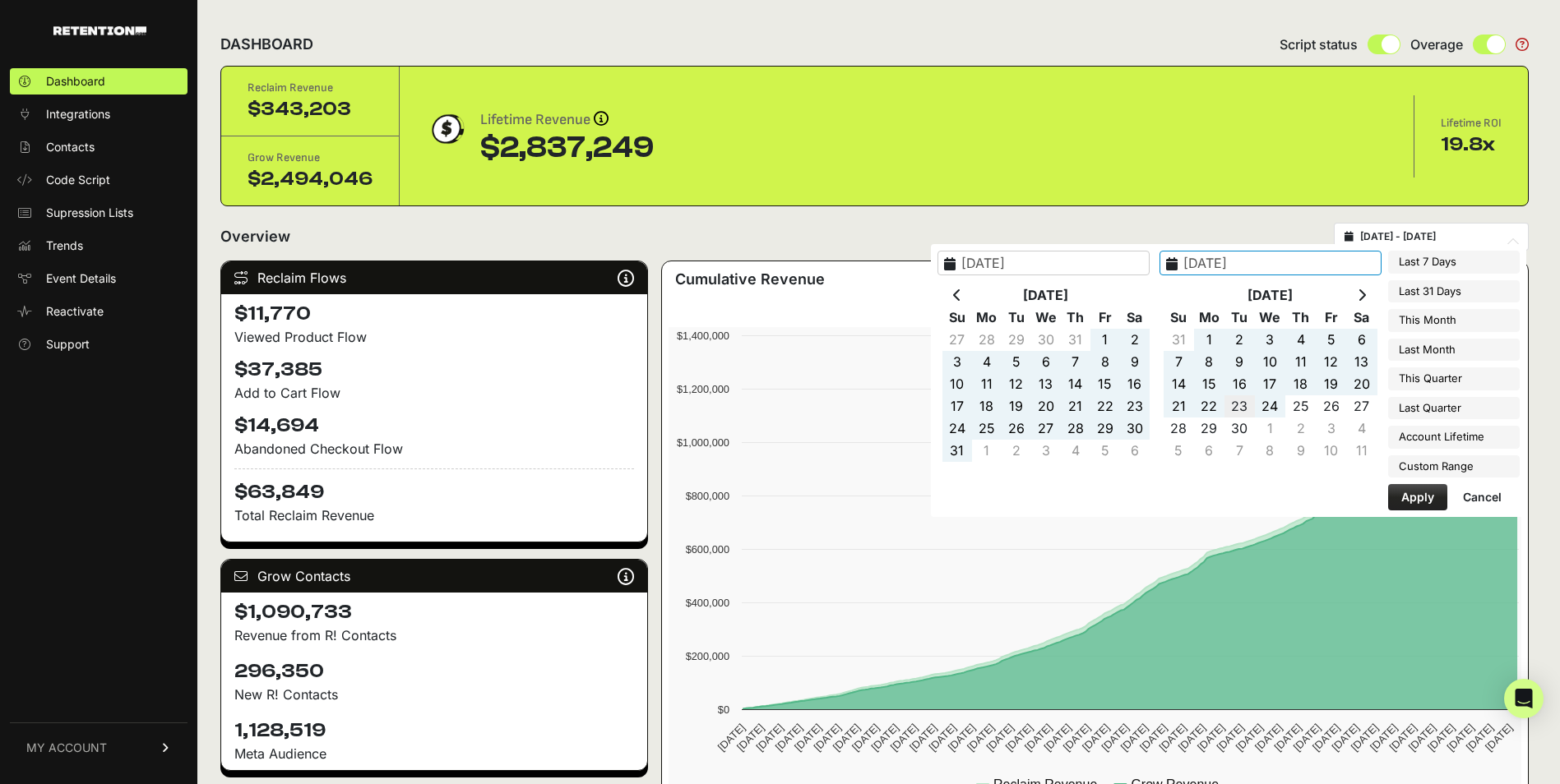
type input "[DATE]"
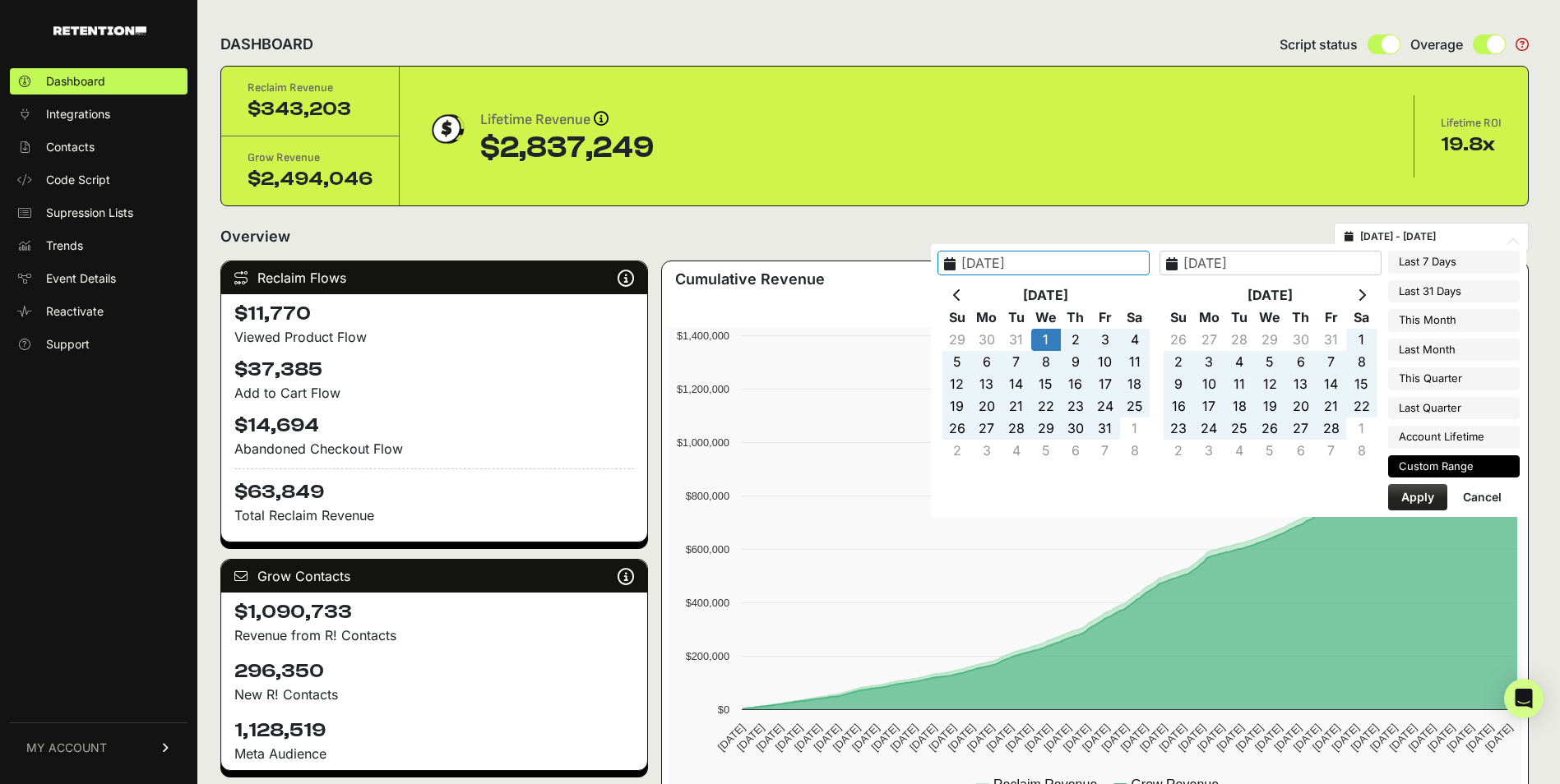
type input "[DATE]"
click at [1418, 498] on button "Apply" at bounding box center [1418, 496] width 59 height 26
type input "[DATE] - [DATE]"
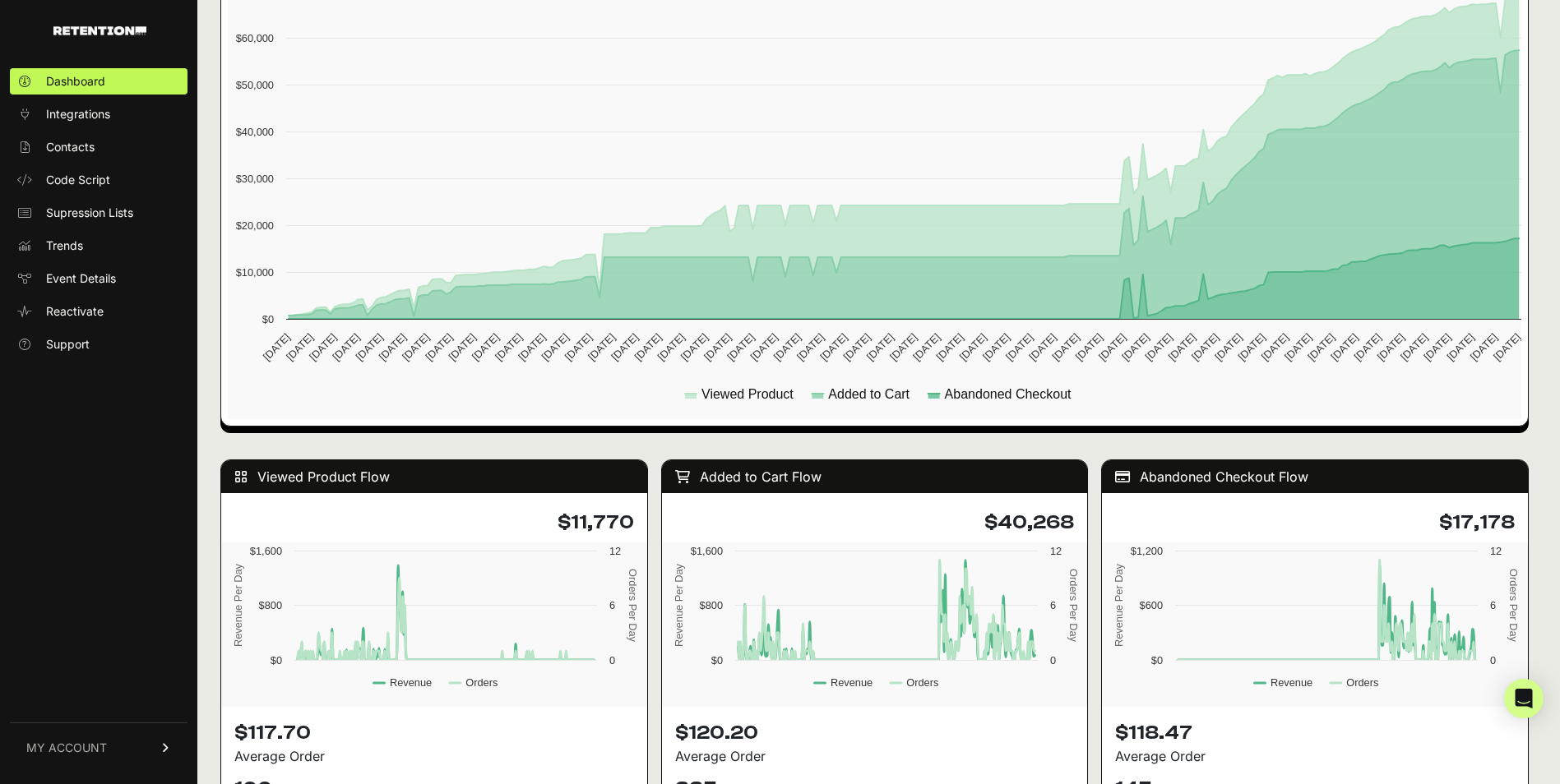
scroll to position [822, 0]
